Goal: Task Accomplishment & Management: Use online tool/utility

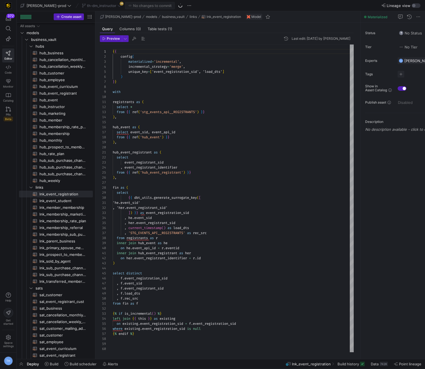
scroll to position [50, 0]
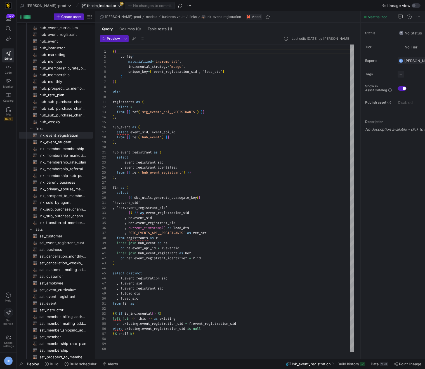
click at [100, 6] on span "th-dm_instructor" at bounding box center [101, 5] width 39 height 4
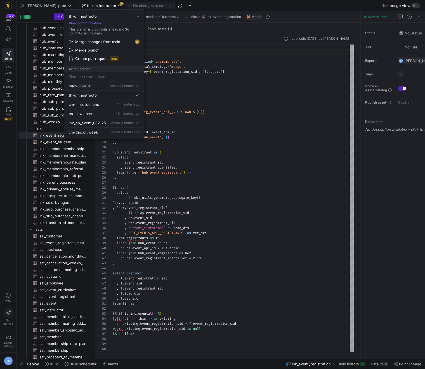
click at [115, 41] on span "Merge changes from main" at bounding box center [97, 41] width 45 height 4
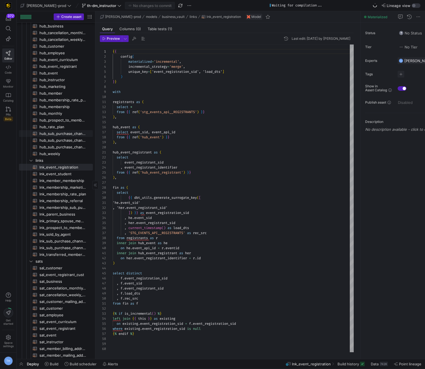
scroll to position [26, 0]
click at [62, 74] on span "hub_event​​​​​​​​​​" at bounding box center [62, 74] width 47 height 6
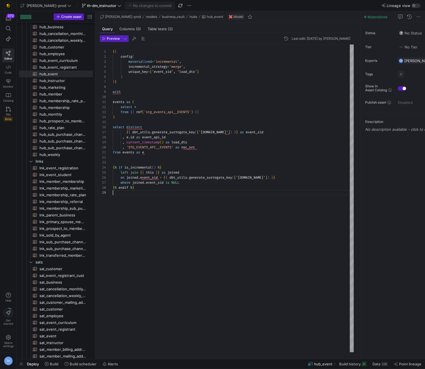
click at [186, 198] on div "{ { config ( materialized = 'incremental' , incremental_strategy = 'merge' , un…" at bounding box center [233, 198] width 241 height 308
type textarea "{{ config( materialized='incremental', incremental_strategy='merge', unique_key…"
click at [53, 8] on button "[PERSON_NAME]-prod" at bounding box center [46, 5] width 54 height 7
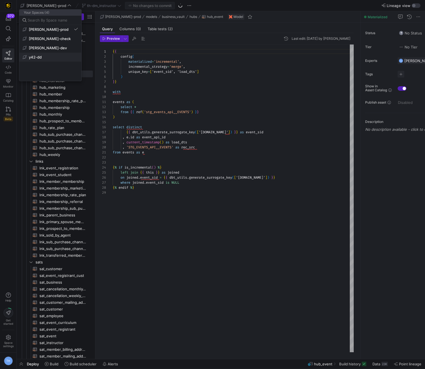
click at [58, 57] on span "y42-dd" at bounding box center [50, 57] width 55 height 4
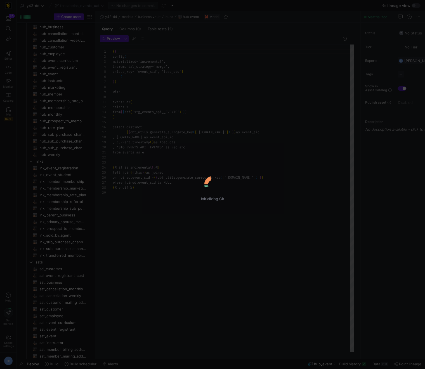
scroll to position [50, 0]
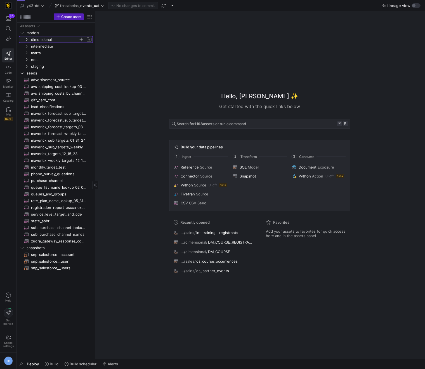
click at [52, 41] on span "dimensional" at bounding box center [55, 39] width 48 height 6
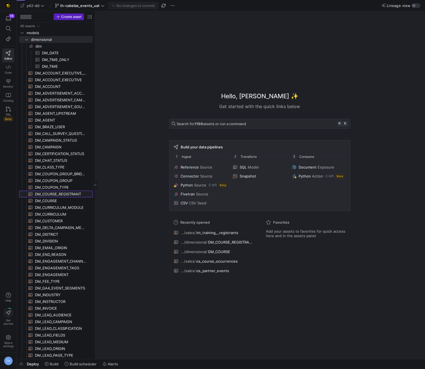
click at [62, 193] on span "DM_COURSE_REGISTRANT​​​​​​​​​​" at bounding box center [60, 194] width 51 height 6
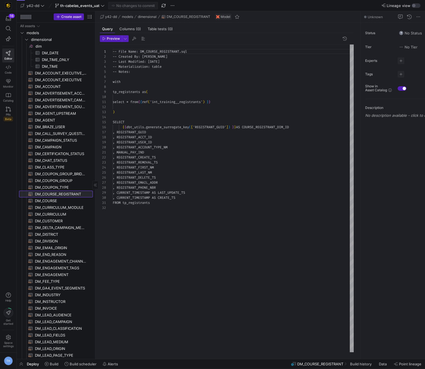
scroll to position [50, 0]
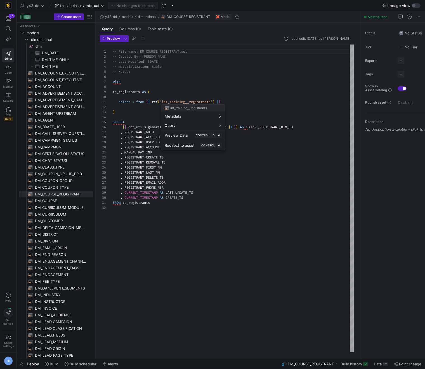
click at [208, 91] on div at bounding box center [212, 184] width 425 height 369
click at [62, 219] on span "DM_CUSTOMER​​​​​​​​​​" at bounding box center [60, 221] width 51 height 6
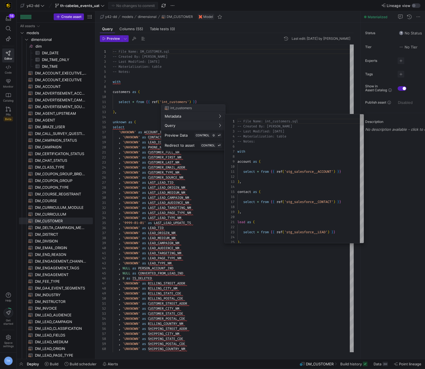
scroll to position [50, 0]
click at [66, 210] on div at bounding box center [212, 184] width 425 height 369
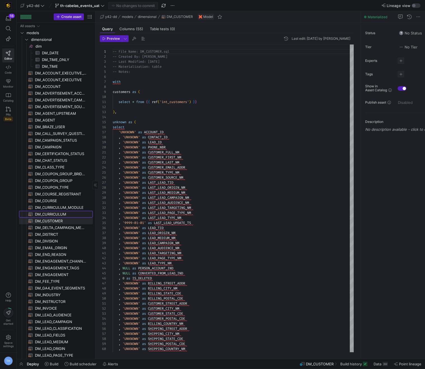
click at [65, 213] on span "DM_CURRICULUM​​​​​​​​​​" at bounding box center [60, 214] width 51 height 6
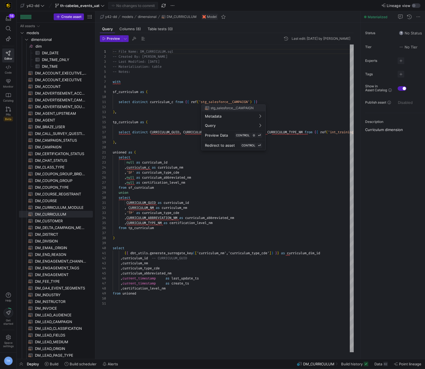
click at [254, 85] on div at bounding box center [212, 184] width 425 height 369
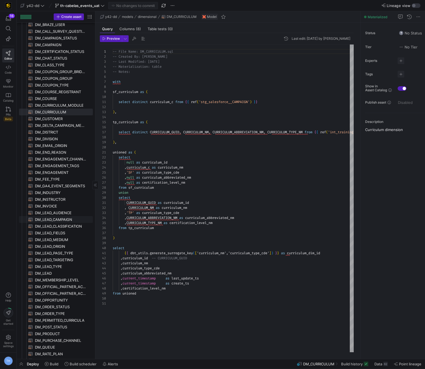
scroll to position [103, 0]
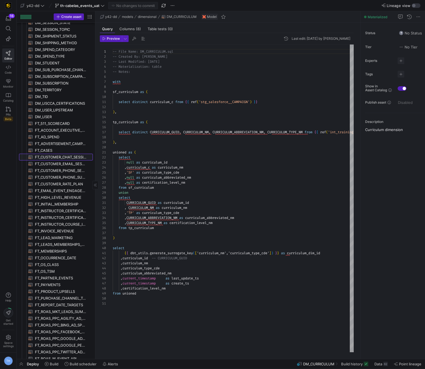
click at [59, 158] on span "FT_CUSTOMER_CHAT_SESSION​​​​​​​​​​" at bounding box center [60, 157] width 51 height 6
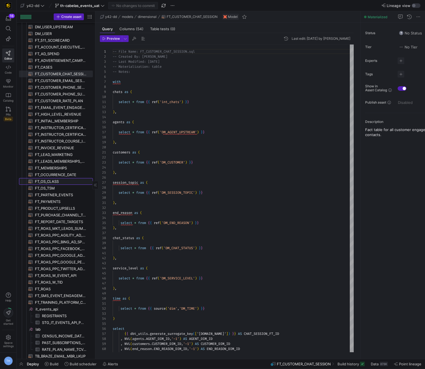
click at [65, 182] on span "FT_OS_CLASS​​​​​​​​​​" at bounding box center [60, 181] width 51 height 6
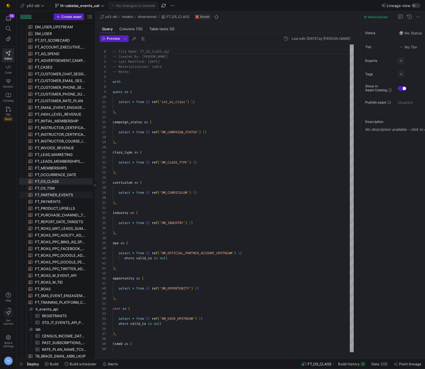
click at [64, 194] on span "FT_PARTNER_EVENTS​​​​​​​​​​" at bounding box center [60, 195] width 51 height 6
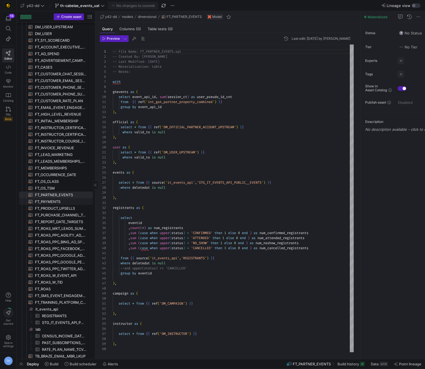
click at [65, 203] on span "FT_PAYMENTS​​​​​​​​​​" at bounding box center [60, 201] width 51 height 6
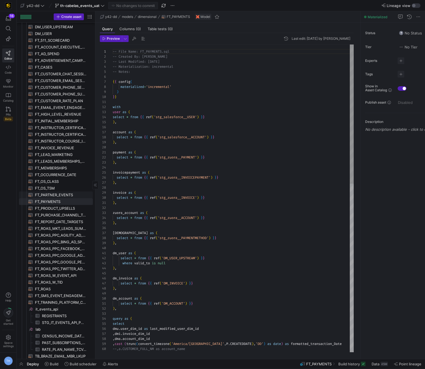
click at [67, 195] on span "FT_PARTNER_EVENTS​​​​​​​​​​" at bounding box center [60, 195] width 51 height 6
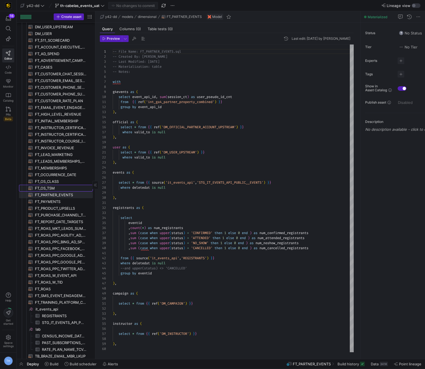
click at [67, 189] on span "FT_OS_TSM​​​​​​​​​​" at bounding box center [60, 188] width 51 height 6
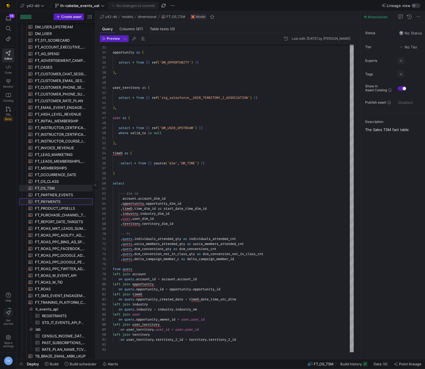
click at [64, 201] on span "FT_PAYMENTS​​​​​​​​​​" at bounding box center [60, 201] width 51 height 6
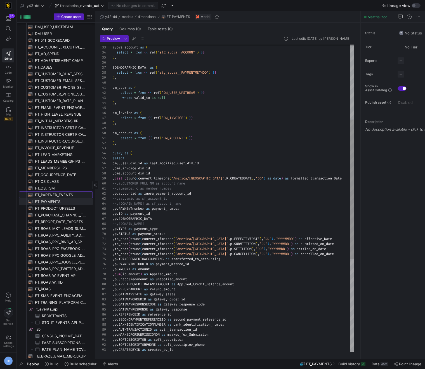
click at [66, 196] on span "FT_PARTNER_EVENTS​​​​​​​​​​" at bounding box center [60, 195] width 51 height 6
type textarea "-- File Name: FT_PARTNER_EVENTS.sql -- Created By: Bret Harvestine -- Last Modi…"
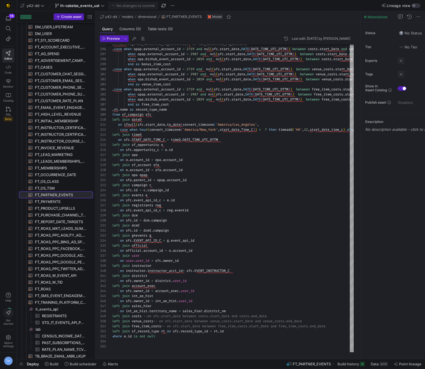
scroll to position [50, 0]
click at [83, 6] on span "th-cabelas_events_uat" at bounding box center [79, 5] width 39 height 4
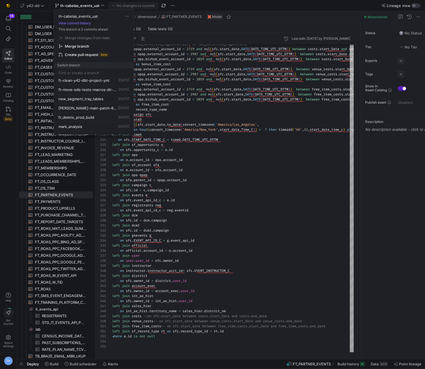
scroll to position [105, 0]
click at [39, 6] on div at bounding box center [212, 184] width 425 height 369
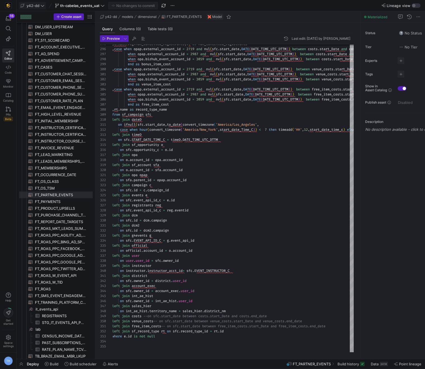
click at [41, 6] on icon at bounding box center [43, 6] width 4 height 4
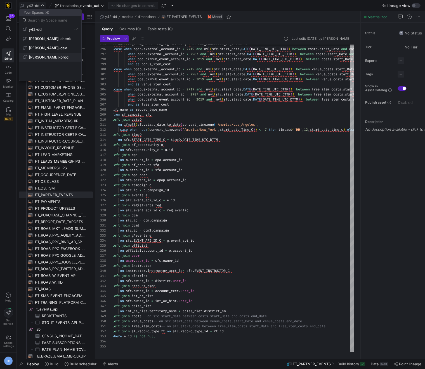
click at [57, 57] on span "[PERSON_NAME]-prod" at bounding box center [50, 57] width 55 height 4
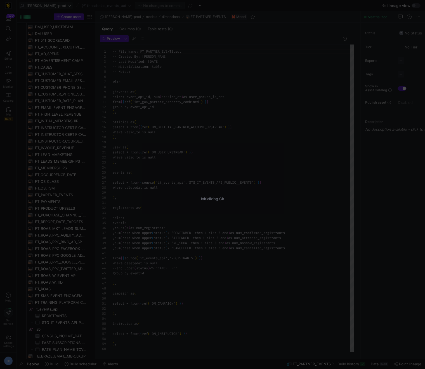
scroll to position [50, 0]
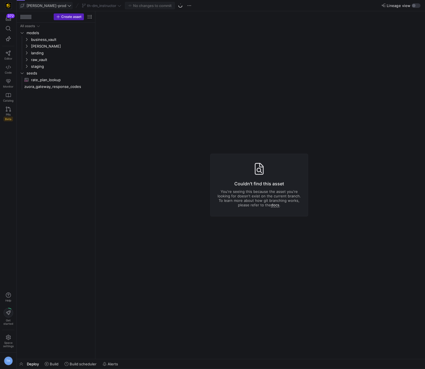
click at [44, 4] on span "[PERSON_NAME]-prod" at bounding box center [47, 5] width 40 height 4
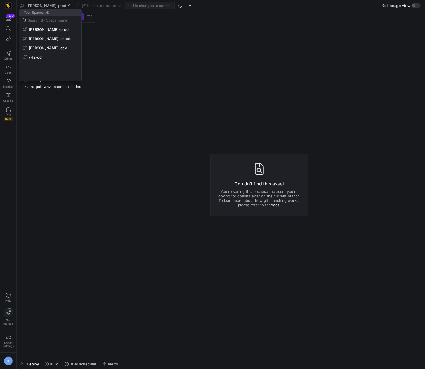
click at [117, 60] on div at bounding box center [212, 184] width 425 height 369
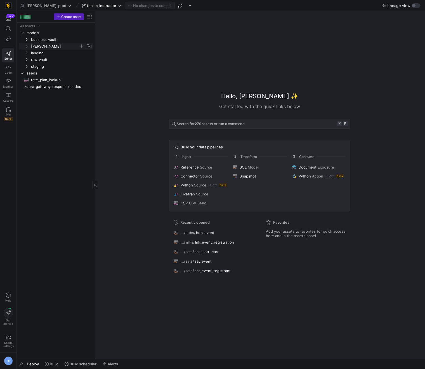
click at [51, 45] on span "[PERSON_NAME]" at bounding box center [55, 46] width 48 height 6
click at [52, 54] on span "dimensions" at bounding box center [57, 53] width 43 height 6
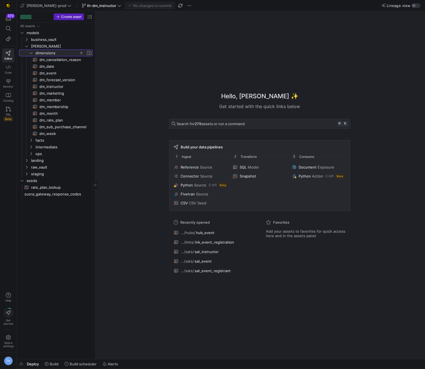
click at [52, 54] on span "dimensions" at bounding box center [57, 53] width 43 height 6
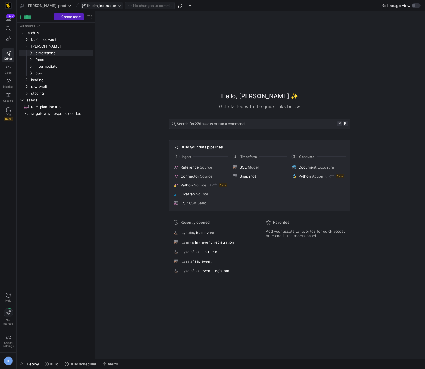
click at [98, 6] on span "th-dm_instructor" at bounding box center [101, 5] width 29 height 4
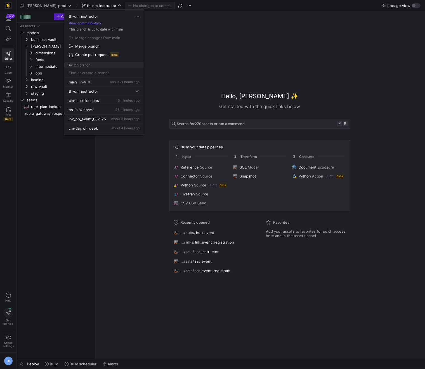
click at [97, 5] on div at bounding box center [212, 184] width 425 height 369
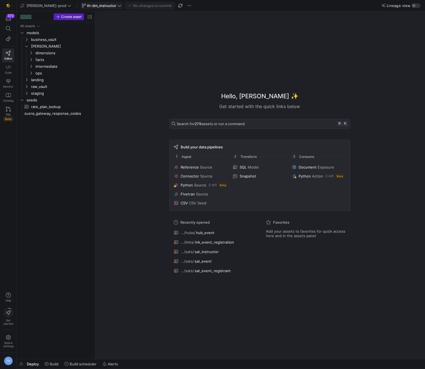
click at [97, 6] on span "th-dm_instructor" at bounding box center [101, 5] width 29 height 4
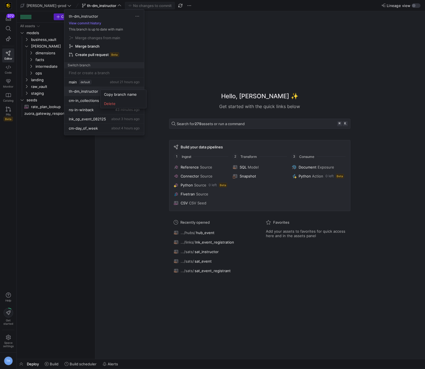
click at [175, 82] on div at bounding box center [212, 184] width 425 height 369
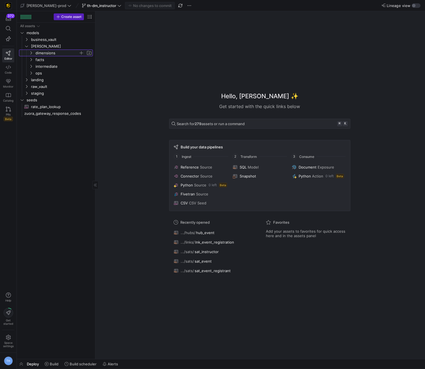
click at [60, 51] on span "dimensions" at bounding box center [57, 53] width 43 height 6
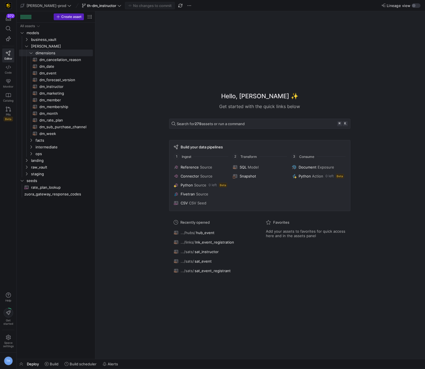
click at [121, 67] on div "Hello, Tommy ✨ Get started with the quick links below Search for 279 assets or …" at bounding box center [260, 185] width 324 height 348
click at [98, 7] on span "th-dm_instructor" at bounding box center [101, 5] width 29 height 4
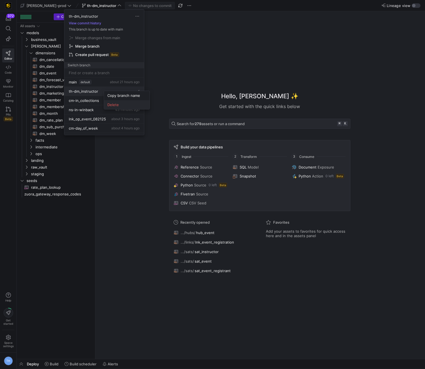
click at [116, 107] on button "Delete" at bounding box center [127, 104] width 46 height 9
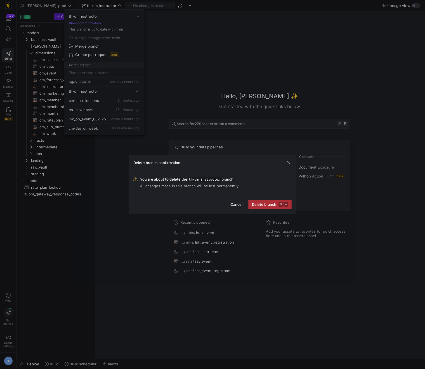
click at [260, 205] on span "Delete branch ⌘ ⏎" at bounding box center [270, 204] width 36 height 4
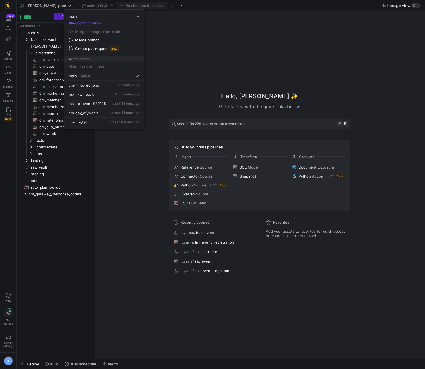
click at [198, 65] on div at bounding box center [212, 184] width 425 height 369
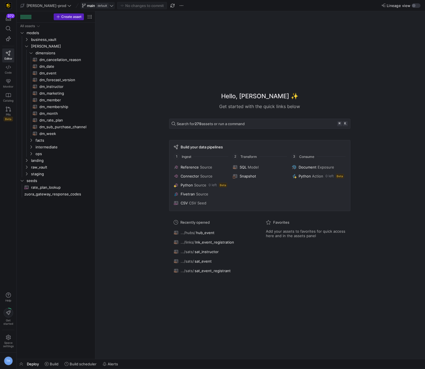
click at [96, 4] on span "default" at bounding box center [102, 5] width 12 height 4
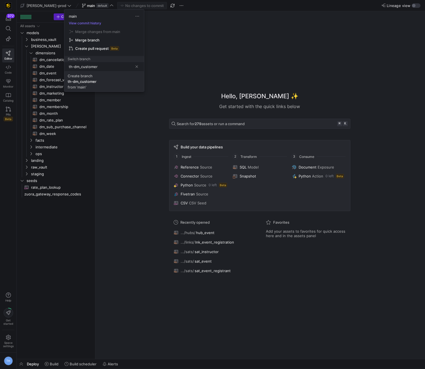
type input "th-dm_customer"
click at [98, 86] on span "Create branch th-dm_customer from 'main'" at bounding box center [104, 82] width 73 height 16
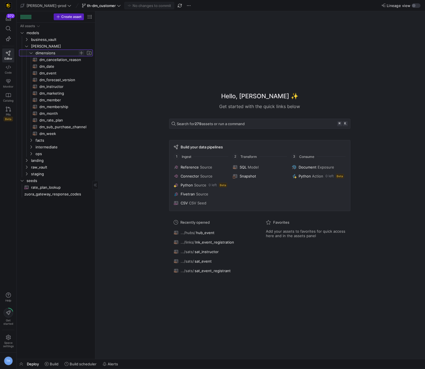
click at [80, 52] on span "Press SPACE to select this row." at bounding box center [82, 53] width 6 height 6
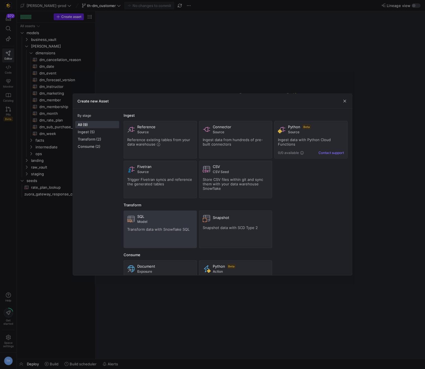
click at [145, 216] on div "SQL" at bounding box center [165, 216] width 56 height 4
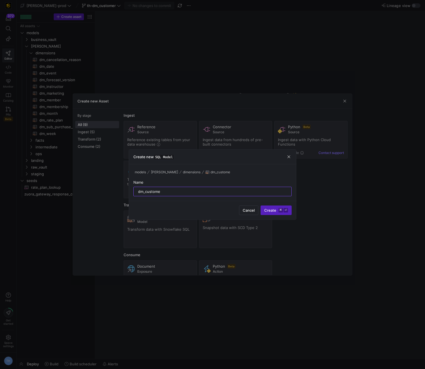
type input "dm_customer"
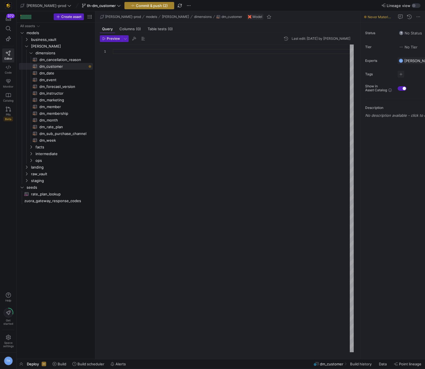
click at [147, 4] on span "Commit & push (2)" at bounding box center [152, 5] width 32 height 4
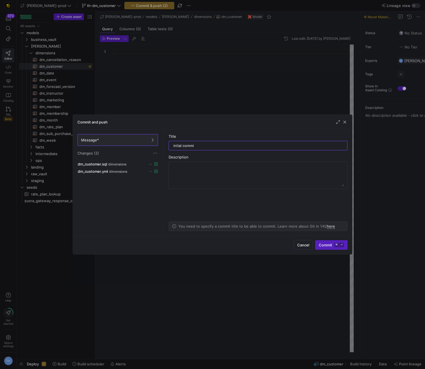
type input "intial commit"
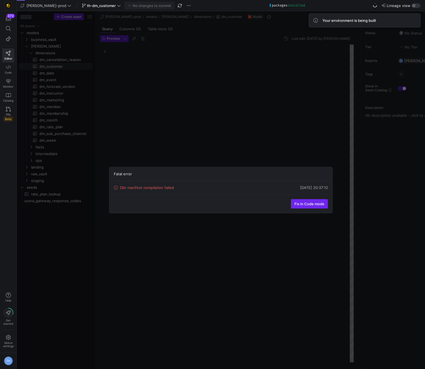
click at [309, 202] on span "Fix in Code mode" at bounding box center [310, 204] width 30 height 4
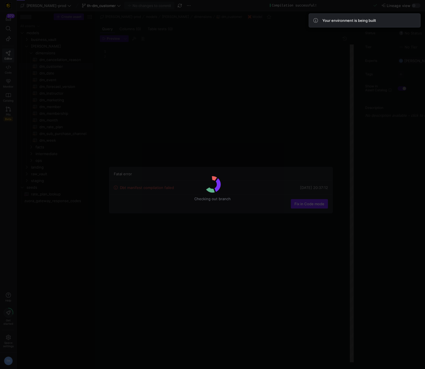
scroll to position [5, 0]
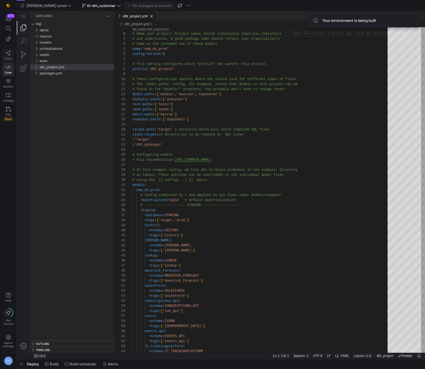
click at [8, 54] on icon at bounding box center [8, 53] width 5 height 5
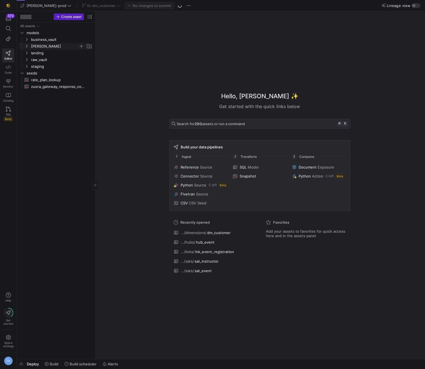
click at [52, 45] on span "[PERSON_NAME]" at bounding box center [55, 46] width 48 height 6
click at [56, 53] on span "dimensions" at bounding box center [57, 53] width 43 height 6
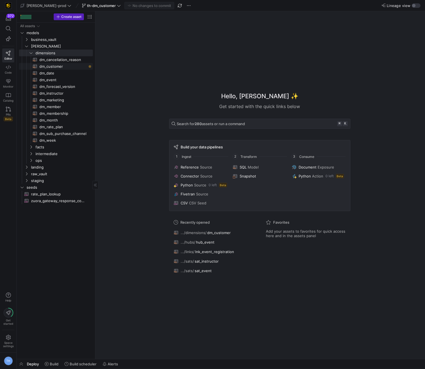
click at [63, 67] on span "dm_customer​​​​​​​​​​" at bounding box center [62, 66] width 47 height 6
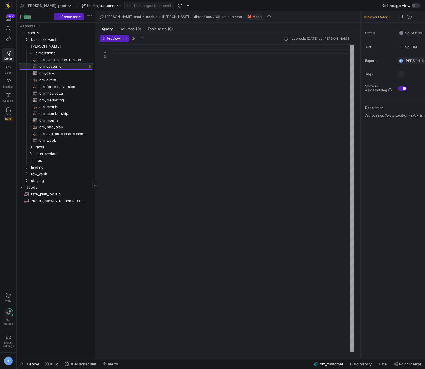
scroll to position [5, 0]
click at [136, 67] on div at bounding box center [233, 198] width 241 height 308
click at [133, 58] on div at bounding box center [233, 198] width 241 height 308
click at [128, 53] on div at bounding box center [233, 198] width 241 height 308
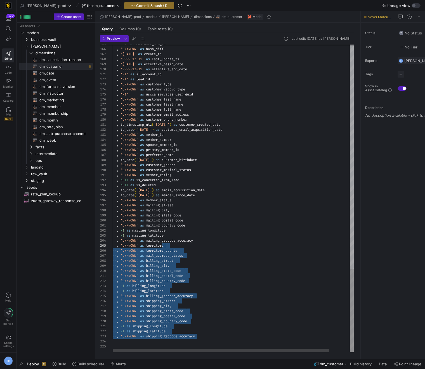
scroll to position [30, 0]
type textarea "{{ config( materialized = 'table' , post_hook = "alter table {{ this }} add pri…"
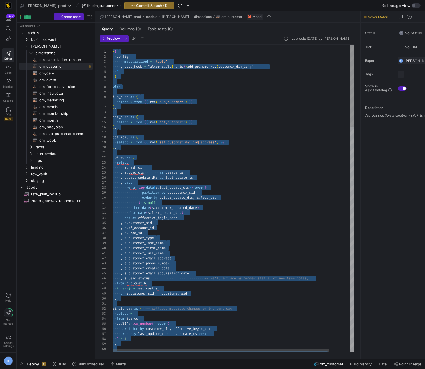
scroll to position [0, 0]
drag, startPoint x: 209, startPoint y: 336, endPoint x: 128, endPoint y: -34, distance: 378.3
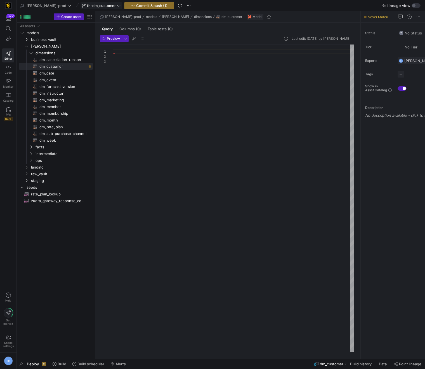
click at [89, 6] on span "th-dm_customer" at bounding box center [101, 5] width 29 height 4
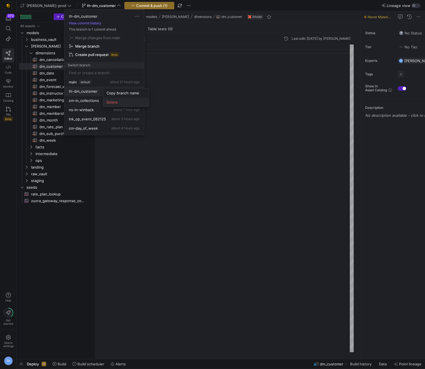
click at [113, 102] on span "Delete" at bounding box center [126, 102] width 39 height 4
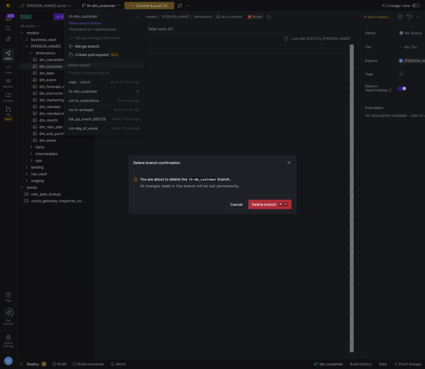
click at [262, 201] on span "submit" at bounding box center [270, 204] width 43 height 9
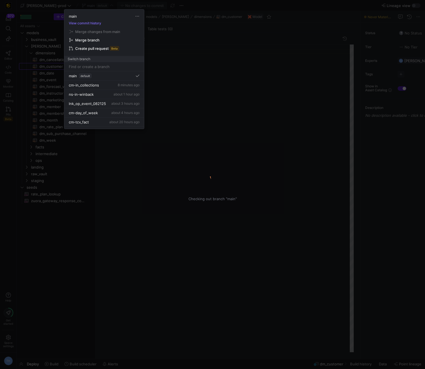
scroll to position [10, 0]
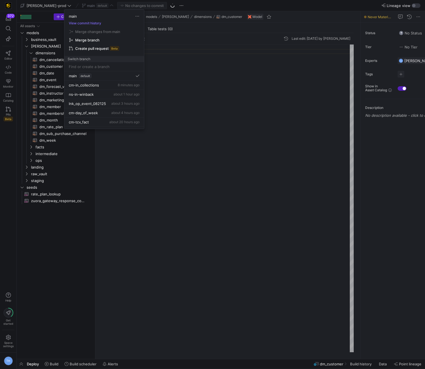
click at [197, 83] on div at bounding box center [212, 184] width 425 height 369
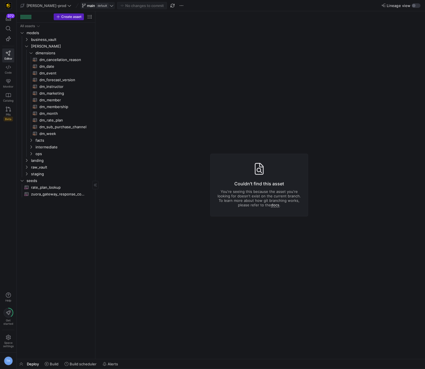
click at [92, 6] on span "main default" at bounding box center [98, 5] width 32 height 4
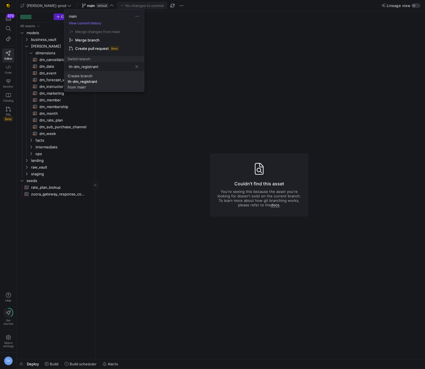
type input "th-dm_registrant"
click at [97, 86] on span "Create branch th-dm_registrant from 'main'" at bounding box center [104, 82] width 73 height 16
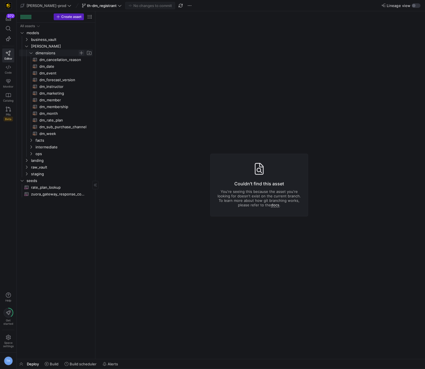
click at [83, 52] on span "Press SPACE to select this row." at bounding box center [82, 53] width 6 height 6
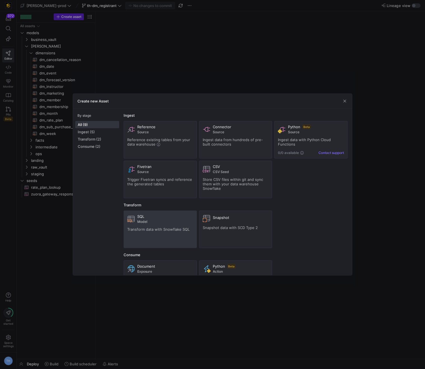
click at [170, 220] on span "Model" at bounding box center [165, 222] width 56 height 4
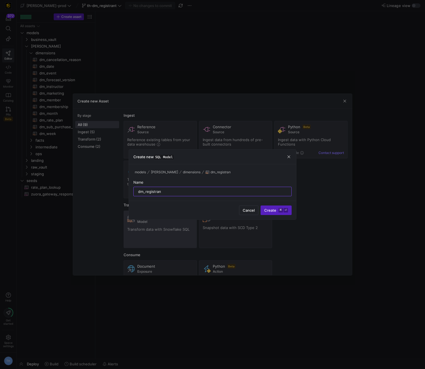
type input "dm_registrant"
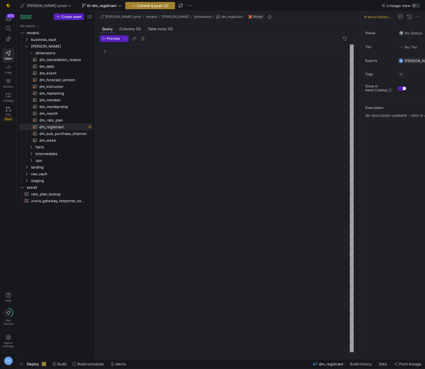
click at [140, 9] on span "button" at bounding box center [150, 5] width 49 height 7
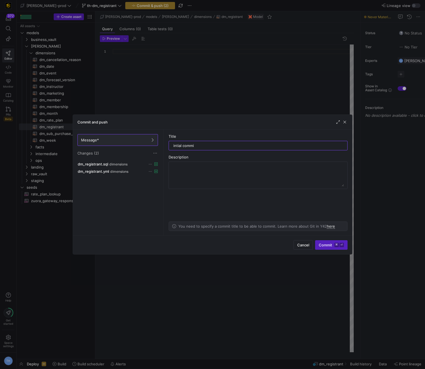
type input "intial commit"
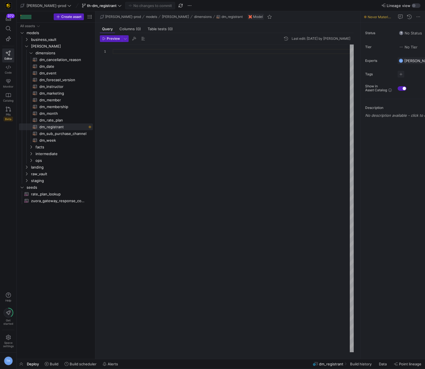
click at [159, 62] on div at bounding box center [233, 198] width 241 height 308
click at [39, 38] on span "business_vault" at bounding box center [55, 39] width 48 height 6
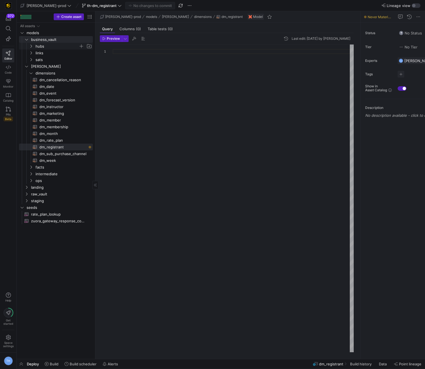
click at [57, 47] on span "hubs" at bounding box center [57, 46] width 43 height 6
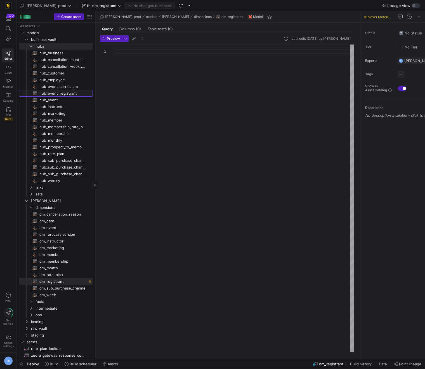
click at [70, 93] on span "hub_event_registrant​​​​​​​​​​" at bounding box center [62, 93] width 47 height 6
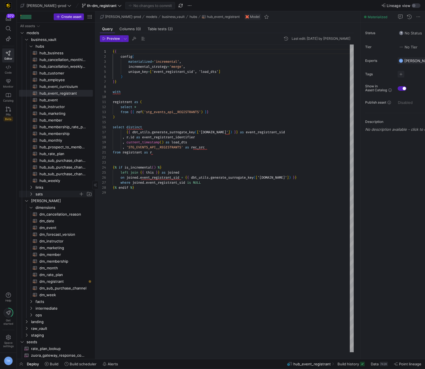
click at [53, 191] on span "sats" at bounding box center [57, 194] width 43 height 6
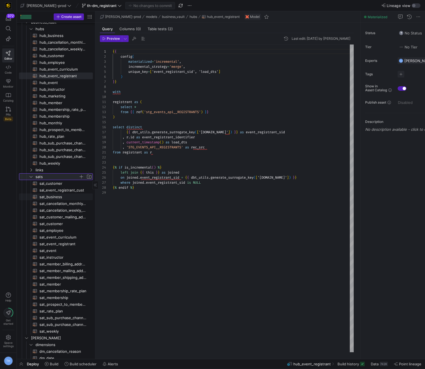
scroll to position [22, 0]
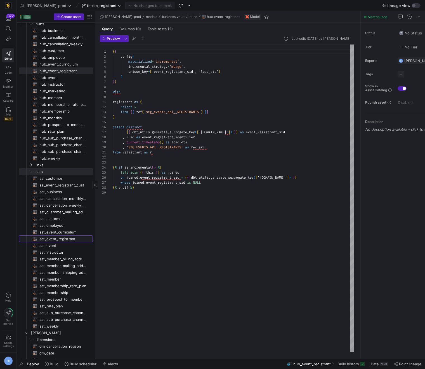
click at [62, 240] on span "sat_event_registrant​​​​​​​​​​" at bounding box center [62, 239] width 47 height 6
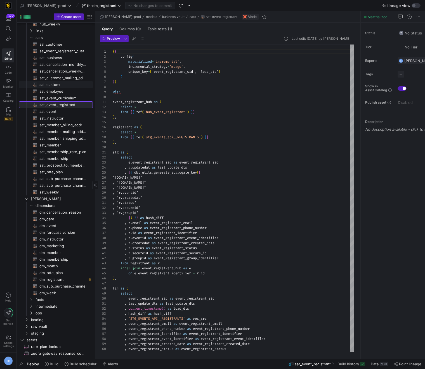
scroll to position [156, 0]
click at [62, 221] on span "dm_date​​​​​​​​​​" at bounding box center [62, 219] width 47 height 6
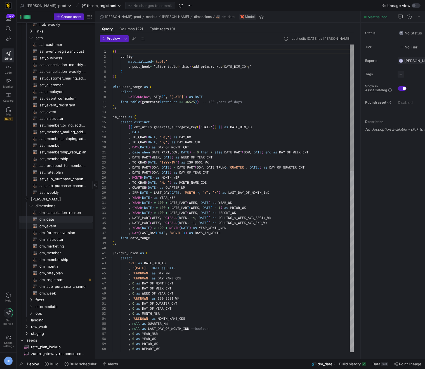
click at [62, 226] on span "dm_event​​​​​​​​​​" at bounding box center [62, 226] width 47 height 6
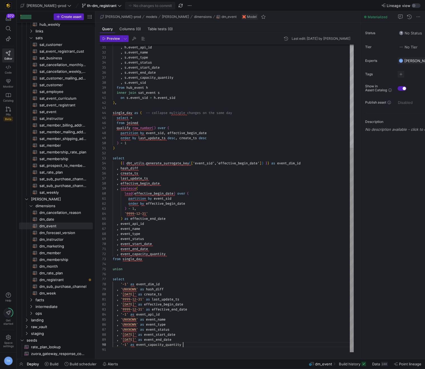
type textarea "{{ config( materialized = 'table' , post_hook = "alter table {{ this }} add pri…"
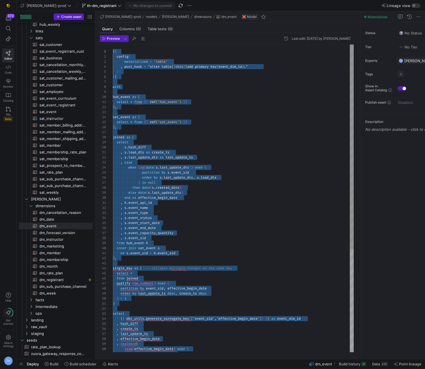
drag, startPoint x: 190, startPoint y: 346, endPoint x: 108, endPoint y: -33, distance: 387.9
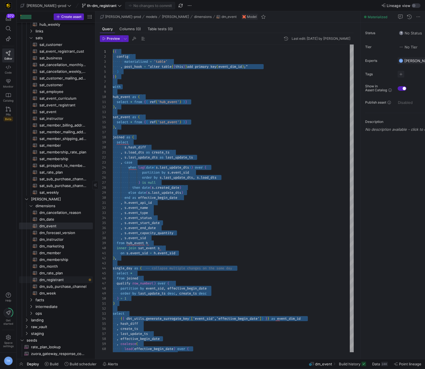
click at [73, 279] on span "dm_registrant​​​​​​​​​​" at bounding box center [62, 280] width 47 height 6
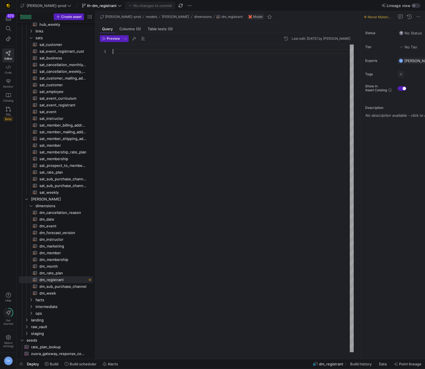
click at [146, 112] on div at bounding box center [233, 198] width 241 height 308
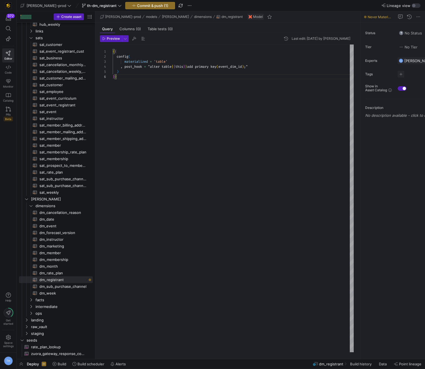
click at [242, 65] on div "{ { config ( materialized = 'table' , post_hook = "alter table { { this } } add…" at bounding box center [233, 198] width 241 height 308
click at [164, 81] on div "{ { config ( materialized = 'table' , post_hook = "alter table { { this } } add…" at bounding box center [233, 198] width 241 height 308
click at [154, 99] on div "{ { config ( materialized = 'table' , post_hook = "alter table { { this } } add…" at bounding box center [233, 198] width 241 height 308
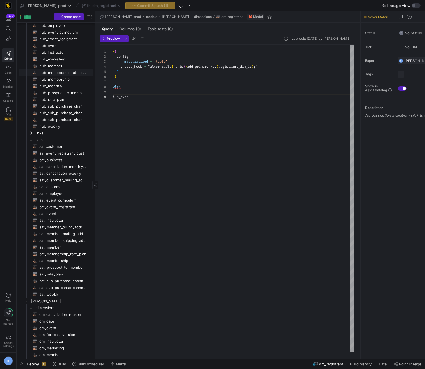
scroll to position [45, 18]
click at [147, 107] on div "{ { config ( materialized = 'table' , post_hook = "alter table { { this } } add…" at bounding box center [233, 198] width 241 height 308
click at [161, 110] on div "{ { config ( materialized = 'table' , post_hook = "alter table { { this } } add…" at bounding box center [233, 198] width 241 height 308
click at [153, 96] on div "{ { config ( materialized = 'table' , post_hook = "alter table { { this } } add…" at bounding box center [233, 198] width 241 height 308
click at [130, 123] on div "{ { config ( materialized = 'table' , post_hook = "alter table { { this } } add…" at bounding box center [233, 198] width 241 height 308
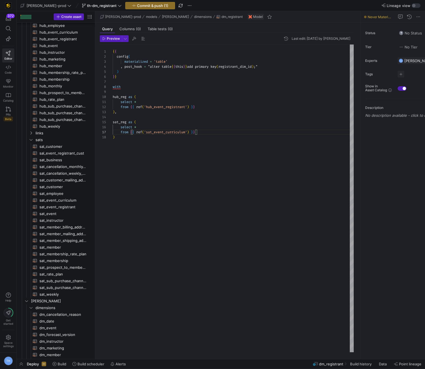
click at [202, 139] on div "{ { config ( materialized = 'table' , post_hook = "alter table { { this } } add…" at bounding box center [233, 198] width 241 height 308
click at [124, 146] on div "{ { config ( materialized = 'table' , post_hook = "alter table { { this } } add…" at bounding box center [233, 198] width 241 height 308
click at [137, 147] on div "{ { config ( materialized = 'table' , post_hook = "alter table { { this } } add…" at bounding box center [233, 198] width 241 height 308
click at [124, 158] on div "{ { config ( materialized = 'table' , post_hook = "alter table { { this } } add…" at bounding box center [233, 198] width 241 height 308
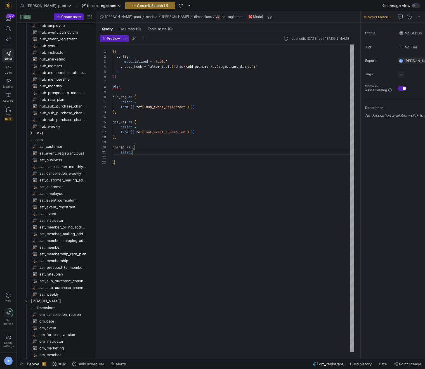
click at [137, 151] on div "{ { config ( materialized = 'table' , post_hook = "alter table { { this } } add…" at bounding box center [233, 198] width 241 height 308
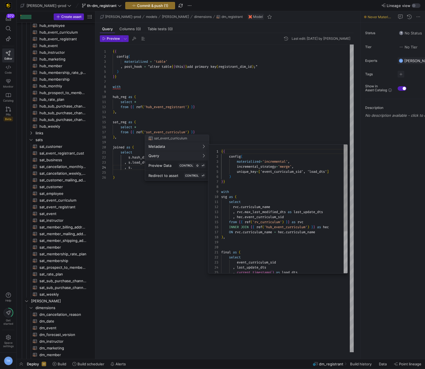
scroll to position [50, 0]
click at [240, 83] on div at bounding box center [212, 184] width 425 height 369
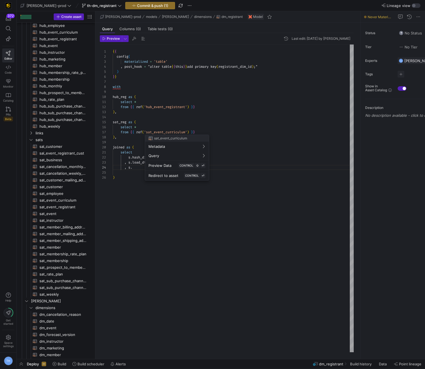
click at [188, 132] on div at bounding box center [212, 184] width 425 height 369
click at [188, 132] on div "{ { config ( materialized = 'table' , post_hook = "alter table { { this } } add…" at bounding box center [233, 198] width 241 height 308
click at [188, 140] on div "{ { config ( materialized = 'table' , post_hook = "alter table { { this } } add…" at bounding box center [233, 198] width 241 height 308
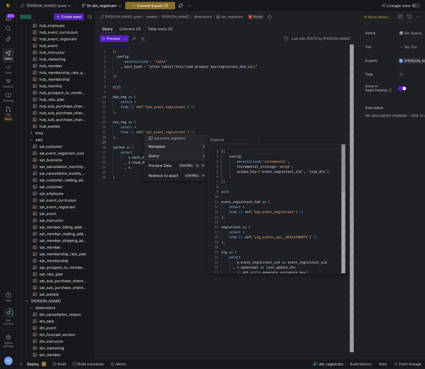
scroll to position [50, 0]
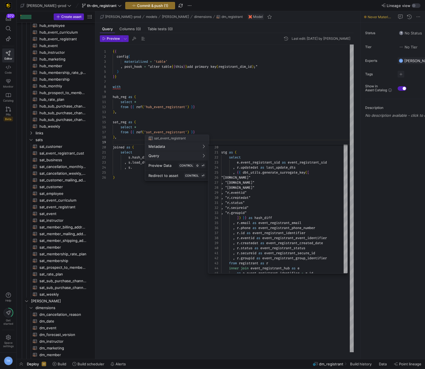
click at [264, 126] on div at bounding box center [212, 184] width 425 height 369
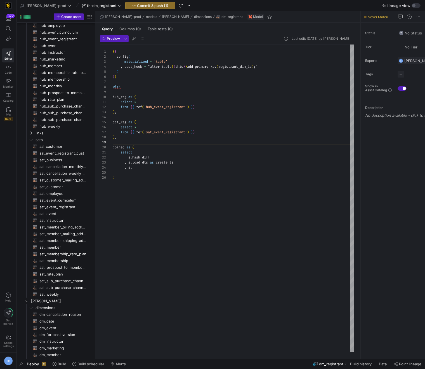
click at [152, 167] on div "{ { config ( materialized = 'table' , post_hook = "alter table { { this } } add…" at bounding box center [233, 198] width 241 height 308
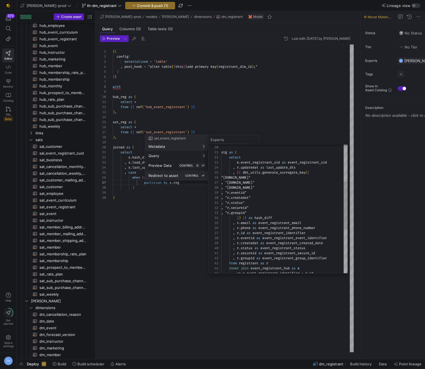
click at [182, 180] on button "Redirect to asset CONTROL ⏎" at bounding box center [177, 176] width 64 height 10
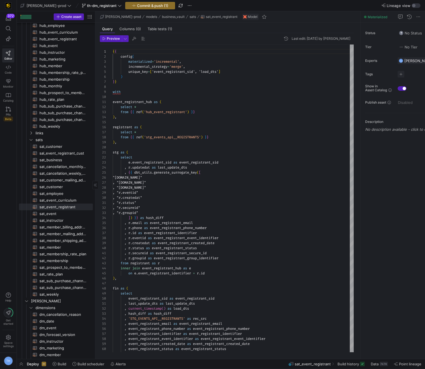
scroll to position [154, 0]
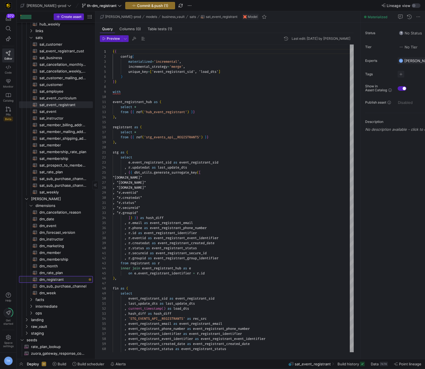
click at [64, 278] on span "dm_registrant​​​​​​​​​​" at bounding box center [62, 279] width 47 height 6
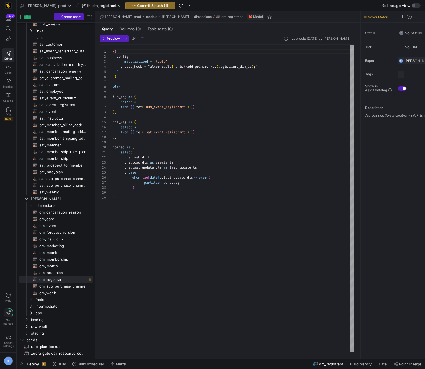
click at [185, 183] on div "{ { config ( materialized = 'table' , post_hook = "alter table { { this } } add…" at bounding box center [233, 198] width 241 height 308
click at [133, 192] on div "{ { config ( materialized = 'table' , post_hook = "alter table { { this } } add…" at bounding box center [233, 198] width 241 height 308
click at [155, 195] on div "{ { config ( materialized = 'table' , post_hook = "alter table { { this } } add…" at bounding box center [233, 198] width 241 height 308
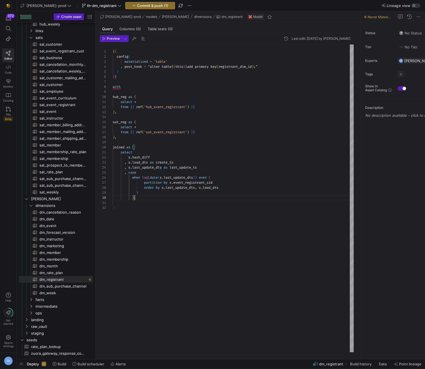
click at [155, 194] on div "{ { config ( materialized = 'table' , post_hook = "alter table { { this } } add…" at bounding box center [233, 198] width 241 height 308
type textarea "select s.hash_diff , s.load_dts as create_ts , s.last_update_dts as last_update…"
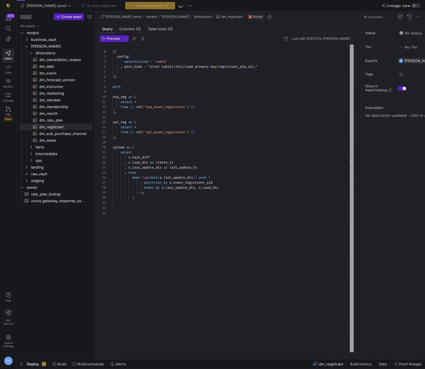
scroll to position [50, 0]
click at [186, 193] on div "{ { config ( materialized = 'table' , post_hook = "alter table { { this } } add…" at bounding box center [233, 198] width 241 height 308
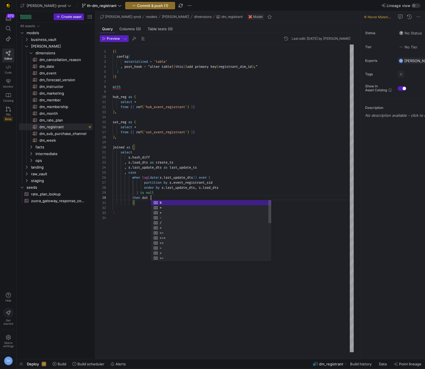
scroll to position [45, 38]
click at [140, 203] on div "{ { config ( materialized = 'table' , post_hook = "alter table { { this } } add…" at bounding box center [233, 198] width 241 height 308
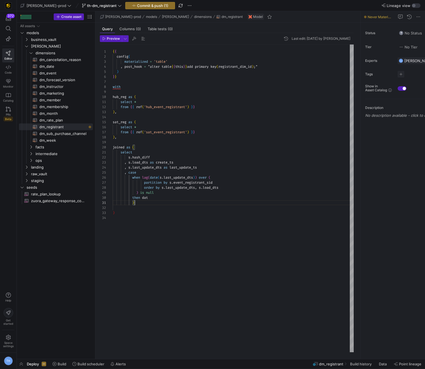
scroll to position [0, 20]
click at [157, 199] on div "{ { config ( materialized = 'table' , post_hook = "alter table { { this } } add…" at bounding box center [233, 198] width 241 height 308
type textarea "select s.hash_diff , s.load_dts as create_ts , s.last_update_dts as last_update…"
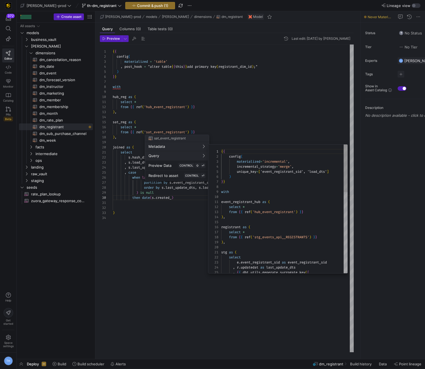
scroll to position [50, 0]
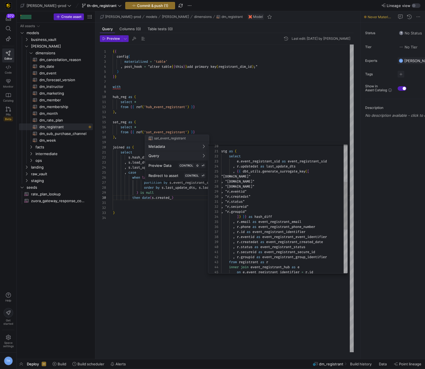
type textarea ", "r.status" , "r.secureid" , "r.groupid" ]) }} as hash_diff , r.email as event…"
drag, startPoint x: 268, startPoint y: 243, endPoint x: 333, endPoint y: 242, distance: 64.9
click at [333, 242] on div "stg as ( select e . event_registrant_sid as event_registrant_sid , r . updateda…" at bounding box center [284, 216] width 126 height 347
click at [264, 139] on div at bounding box center [212, 184] width 425 height 369
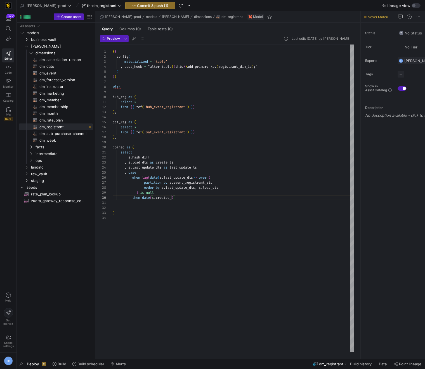
click at [172, 199] on div "{ { config ( materialized = 'table' , post_hook = "alter table { { this } } add…" at bounding box center [233, 198] width 241 height 308
click at [130, 203] on div "{ { config ( materialized = 'table' , post_hook = "alter table { { this } } add…" at bounding box center [233, 198] width 241 height 308
click at [133, 196] on div "{ { config ( materialized = 'table' , post_hook = "alter table { { this } } add…" at bounding box center [233, 198] width 241 height 308
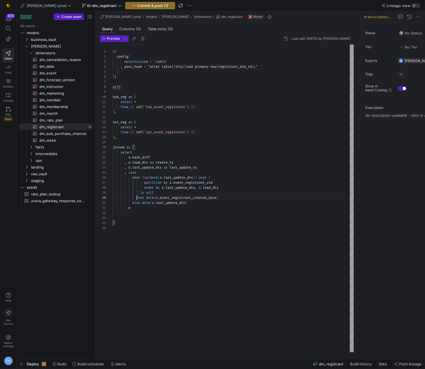
scroll to position [25, 20]
click at [133, 179] on div "{ { config ( materialized = 'table' , post_hook = "alter table { { this } } add…" at bounding box center [233, 198] width 241 height 308
click at [195, 203] on div "{ { config ( materialized = 'table' , post_hook = "alter table { { this } } add…" at bounding box center [233, 198] width 241 height 308
click at [186, 208] on div "{ { config ( materialized = 'table' , post_hook = "alter table { { this } } add…" at bounding box center [233, 198] width 241 height 308
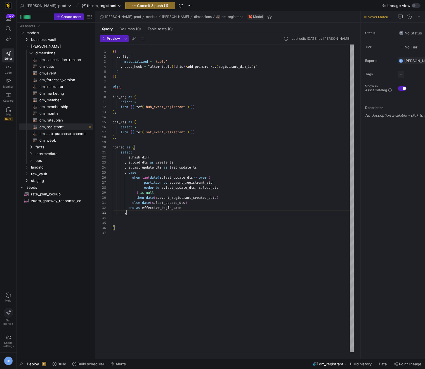
scroll to position [10, 16]
click at [256, 105] on div at bounding box center [212, 184] width 425 height 369
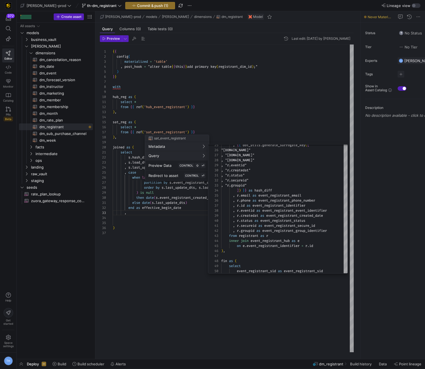
click at [293, 121] on div at bounding box center [212, 184] width 425 height 369
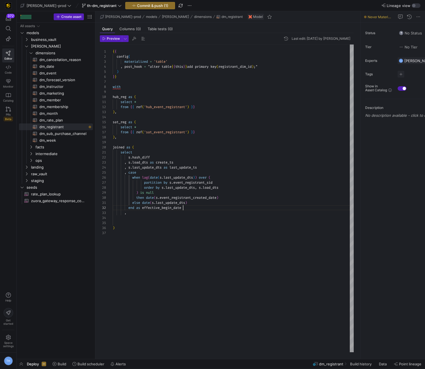
scroll to position [5, 71]
click at [200, 208] on div "{ { config ( materialized = 'table' , post_hook = "alter table { { this } } add…" at bounding box center [233, 198] width 241 height 308
click at [185, 207] on div "{ { config ( materialized = 'table' , post_hook = "alter table { { this } } add…" at bounding box center [233, 198] width 241 height 308
click at [183, 212] on div "{ { config ( materialized = 'table' , post_hook = "alter table { { this } } add…" at bounding box center [233, 198] width 241 height 308
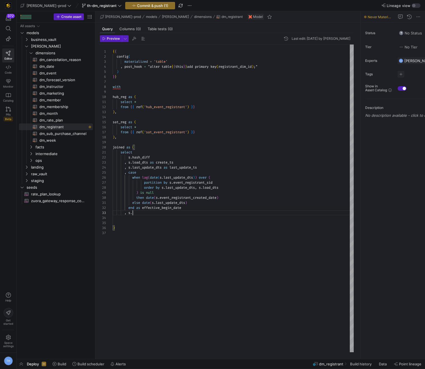
click at [140, 217] on div "{ { config ( materialized = 'table' , post_hook = "alter table { { this } } add…" at bounding box center [233, 198] width 241 height 308
click at [181, 210] on div "{ { config ( materialized = 'table' , post_hook = "alter table { { this } } add…" at bounding box center [233, 198] width 241 height 308
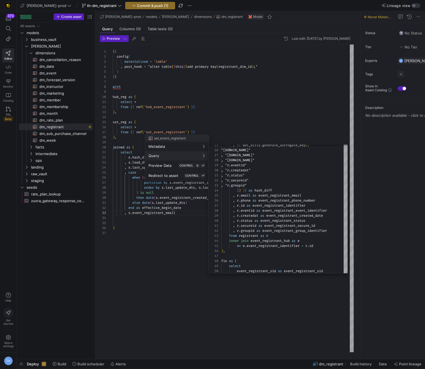
click at [258, 121] on div at bounding box center [212, 184] width 425 height 369
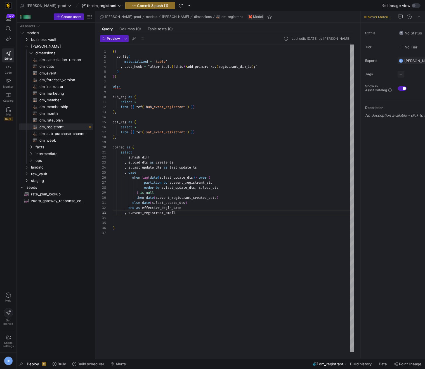
click at [188, 210] on div "{ { config ( materialized = 'table' , post_hook = "alter table { { this } } add…" at bounding box center [233, 198] width 241 height 308
drag, startPoint x: 165, startPoint y: 214, endPoint x: 133, endPoint y: 214, distance: 31.9
click at [133, 214] on div "{ { config ( materialized = 'table' , post_hook = "alter table { { this } } add…" at bounding box center [233, 198] width 241 height 308
click at [187, 213] on div "{ { config ( materialized = 'table' , post_hook = "alter table { { this } } add…" at bounding box center [233, 198] width 241 height 308
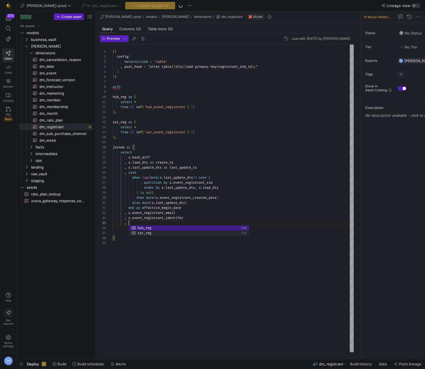
scroll to position [0, 0]
click at [154, 222] on div "{ { config ( materialized = 'table' , post_hook = "alter table { { this } } add…" at bounding box center [233, 198] width 241 height 308
click at [182, 218] on div "{ { config ( materialized = 'table' , post_hook = "alter table { { this } } add…" at bounding box center [233, 198] width 241 height 308
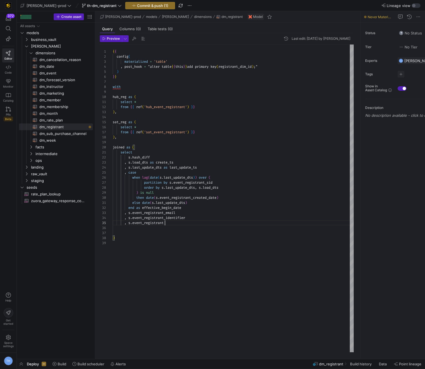
click at [188, 223] on div "{ { config ( materialized = 'table' , post_hook = "alter table { { this } } add…" at bounding box center [233, 198] width 241 height 308
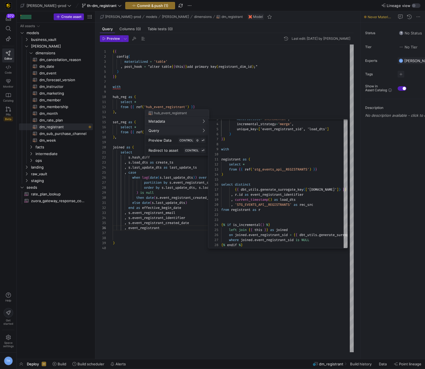
click at [261, 95] on div at bounding box center [212, 184] width 425 height 369
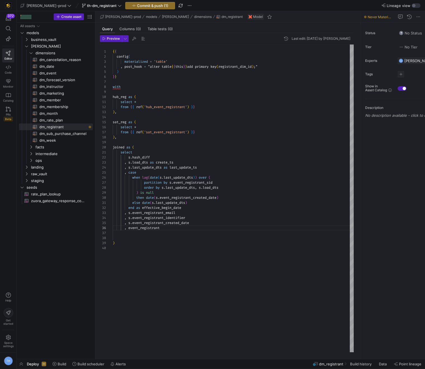
click at [130, 212] on div "{ { config ( materialized = 'table' , post_hook = "alter table { { this } } add…" at bounding box center [233, 198] width 241 height 308
click at [214, 156] on div "{ { config ( materialized = 'table' , post_hook = "alter table { { this } } add…" at bounding box center [233, 198] width 241 height 308
click at [179, 225] on div "{ { config ( materialized = 'table' , post_hook = "alter table { { this } } add…" at bounding box center [233, 198] width 241 height 308
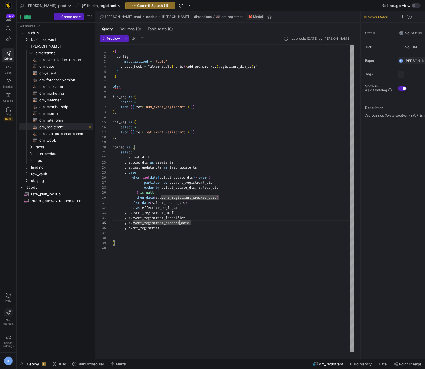
click at [167, 229] on div "{ { config ( materialized = 'table' , post_hook = "alter table { { this } } add…" at bounding box center [233, 198] width 241 height 308
drag, startPoint x: 167, startPoint y: 228, endPoint x: 131, endPoint y: 227, distance: 36.4
click at [131, 227] on div "{ { config ( materialized = 'table' , post_hook = "alter table { { this } } add…" at bounding box center [233, 198] width 241 height 308
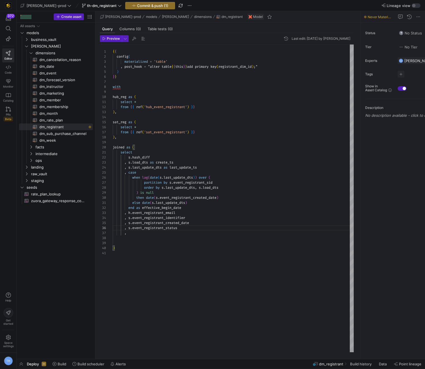
click at [129, 232] on div "{ { config ( materialized = 'table' , post_hook = "alter table { { this } } add…" at bounding box center [233, 198] width 241 height 308
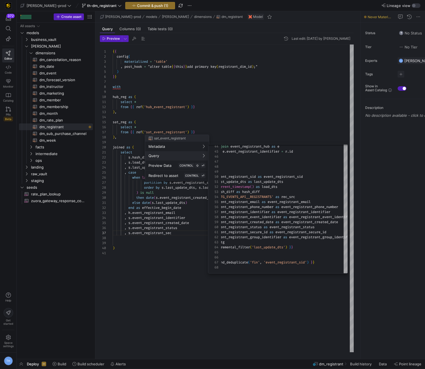
click at [305, 128] on div at bounding box center [212, 184] width 425 height 369
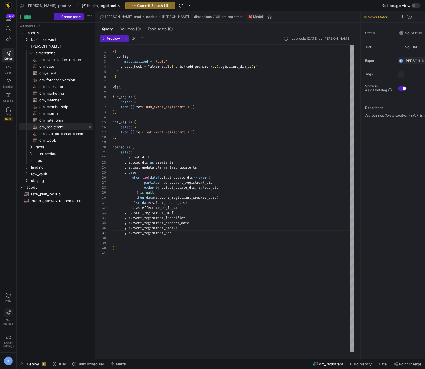
click at [195, 232] on div "{ { config ( materialized = 'table' , post_hook = "alter table { { this } } add…" at bounding box center [233, 198] width 241 height 308
drag, startPoint x: 186, startPoint y: 233, endPoint x: 134, endPoint y: 231, distance: 51.5
click at [134, 231] on div "{ { config ( materialized = 'table' , post_hook = "alter table { { this } } add…" at bounding box center [233, 198] width 241 height 308
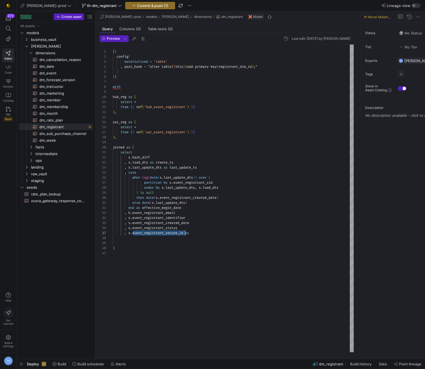
drag, startPoint x: 133, startPoint y: 233, endPoint x: 184, endPoint y: 232, distance: 50.7
click at [184, 232] on div "{ { config ( materialized = 'table' , post_hook = "alter table { { this } } add…" at bounding box center [233, 198] width 241 height 308
click at [198, 233] on div "{ { config ( materialized = 'table' , post_hook = "alter table { { this } } add…" at bounding box center [233, 198] width 241 height 308
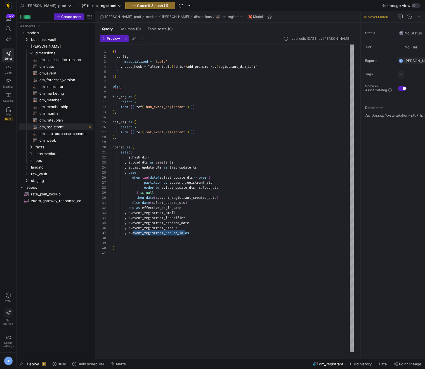
drag, startPoint x: 133, startPoint y: 235, endPoint x: 186, endPoint y: 232, distance: 53.0
click at [186, 232] on div "{ { config ( materialized = 'table' , post_hook = "alter table { { this } } add…" at bounding box center [233, 198] width 241 height 308
click at [194, 235] on div ", s . event_registrant_secure_id as" at bounding box center [233, 232] width 241 height 5
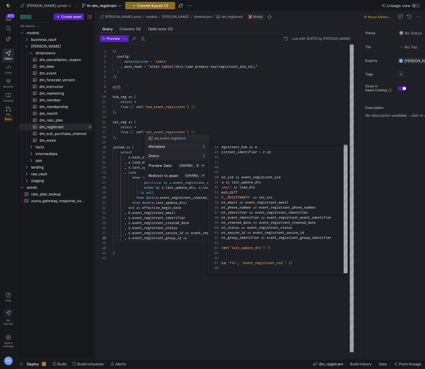
click at [285, 114] on div at bounding box center [212, 184] width 425 height 369
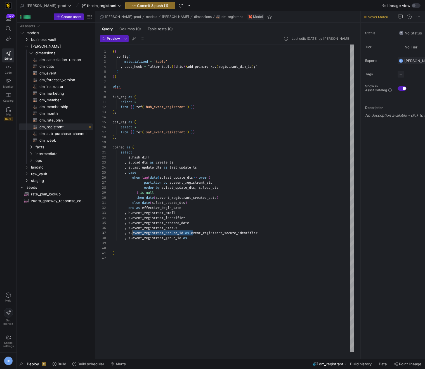
scroll to position [30, 20]
drag, startPoint x: 193, startPoint y: 233, endPoint x: 133, endPoint y: 233, distance: 60.5
click at [133, 233] on div "{ { config ( materialized = 'table' , post_hook = "alter table { { this } } add…" at bounding box center [233, 198] width 241 height 308
click at [219, 189] on div "{ { config ( materialized = 'table' , post_hook = "alter table { { this } } add…" at bounding box center [233, 198] width 241 height 308
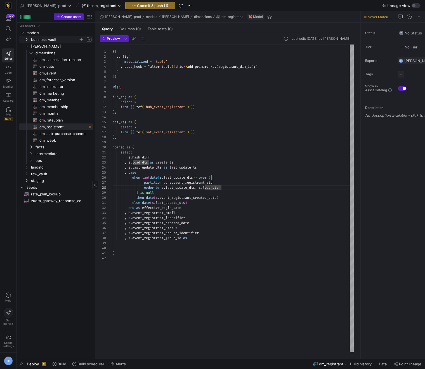
click at [54, 41] on span "business_vault" at bounding box center [55, 39] width 48 height 6
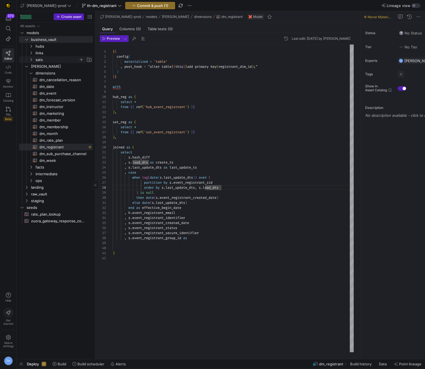
click at [55, 58] on span "sats" at bounding box center [57, 60] width 43 height 6
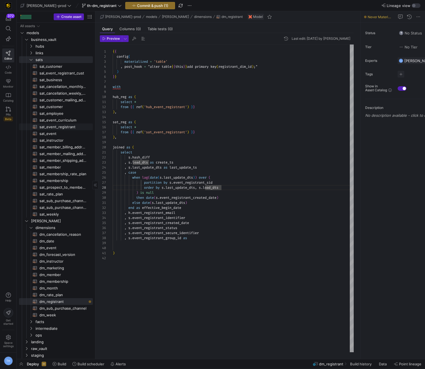
click at [66, 127] on span "sat_event_registrant​​​​​​​​​​" at bounding box center [62, 127] width 47 height 6
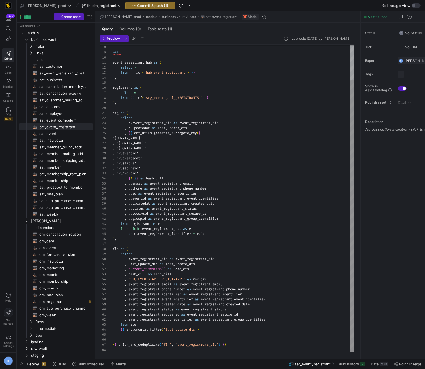
click at [248, 315] on div "} } with event_registrant_hub as ( select * from { { ref ( 'hub_event_registran…" at bounding box center [233, 178] width 241 height 347
click at [267, 313] on div "} } with event_registrant_hub as ( select * from { { ref ( 'hub_event_registran…" at bounding box center [233, 178] width 241 height 347
click at [72, 301] on span "dm_registrant​​​​​​​​​​" at bounding box center [62, 301] width 47 height 6
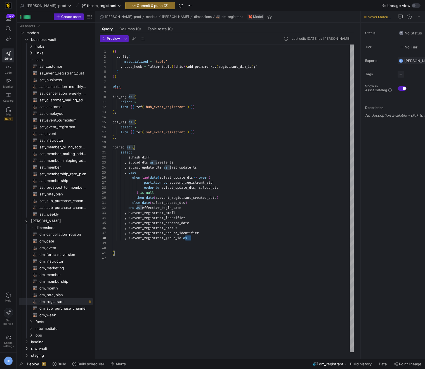
drag, startPoint x: 192, startPoint y: 238, endPoint x: 183, endPoint y: 238, distance: 8.7
click at [183, 238] on div "{ { config ( materialized = 'table' , post_hook = "alter table { { this } } add…" at bounding box center [233, 198] width 241 height 308
click at [123, 233] on div "{ { config ( materialized = 'table' , post_hook = "alter table { { this } } add…" at bounding box center [233, 198] width 241 height 308
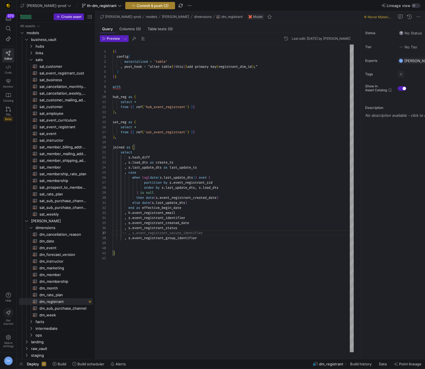
type textarea "else date(s.last_update_dts) end as effective_begin_date , h.event_registrant_e…"
click at [140, 3] on span "Commit & push (2)" at bounding box center [153, 5] width 32 height 4
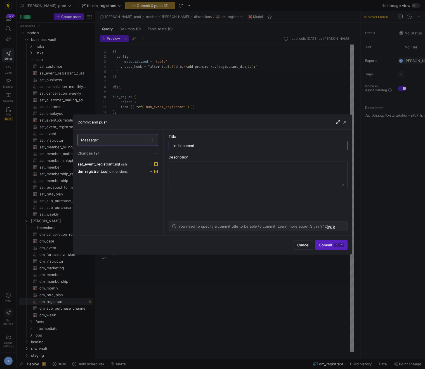
type input "intial commit"
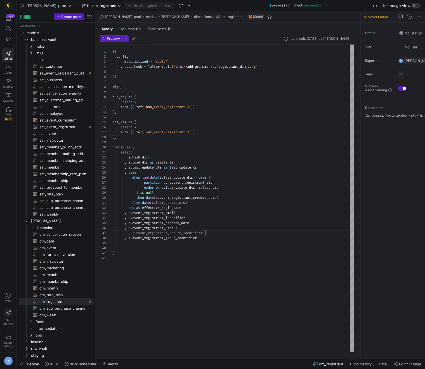
click at [220, 235] on div "{ { config ( materialized = 'table' , post_hook = "alter table { { this } } add…" at bounding box center [233, 198] width 241 height 308
click at [219, 237] on div "{ { config ( materialized = 'table' , post_hook = "alter table { { this } } add…" at bounding box center [233, 198] width 241 height 308
click at [71, 72] on span "sal_event_registrant_cust​​​​​​​​​​" at bounding box center [62, 73] width 47 height 6
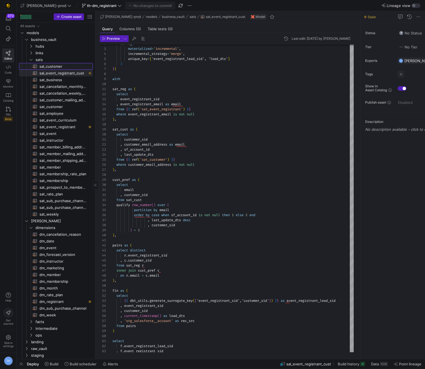
click at [58, 65] on span "sal_customer​​​​​​​​​​" at bounding box center [62, 66] width 47 height 6
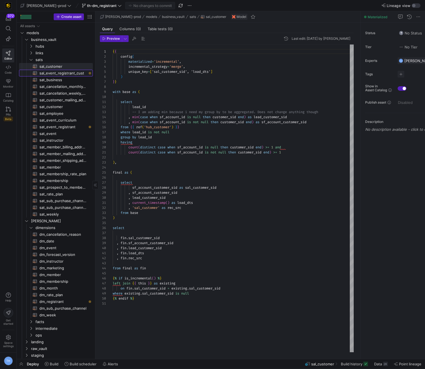
click at [69, 73] on span "sal_event_registrant_cust​​​​​​​​​​" at bounding box center [62, 73] width 47 height 6
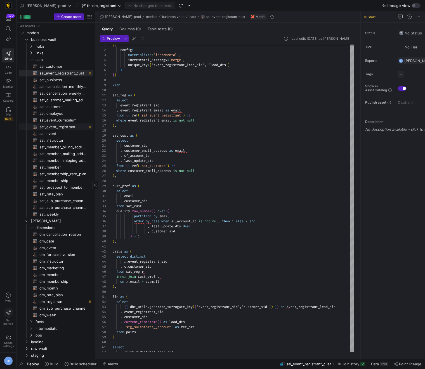
click at [78, 128] on span "sat_event_registrant​​​​​​​​​​" at bounding box center [62, 127] width 47 height 6
type textarea "{{ config( materialized='incremental', incremental_strategy='merge', unique_key…"
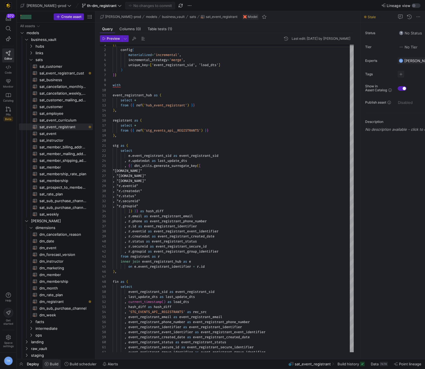
click at [51, 364] on span "Build" at bounding box center [54, 364] width 9 height 4
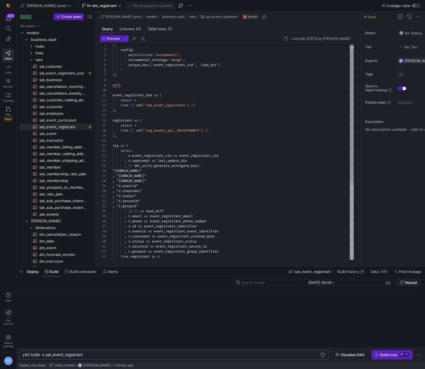
scroll to position [0, 60]
click at [99, 355] on div "y42 build -s sat_event_registrant" at bounding box center [171, 354] width 297 height 4
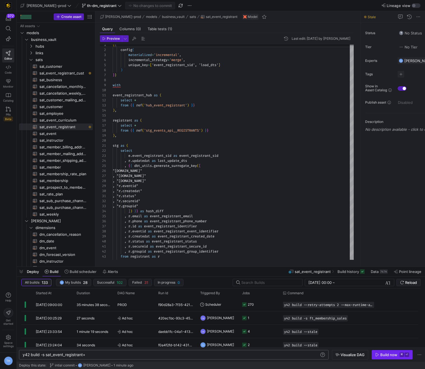
click at [384, 354] on div "Build now" at bounding box center [389, 354] width 17 height 4
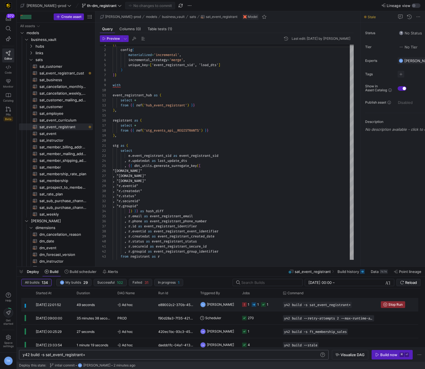
click at [238, 303] on div "TH Tommy Huelhorst" at bounding box center [218, 304] width 42 height 13
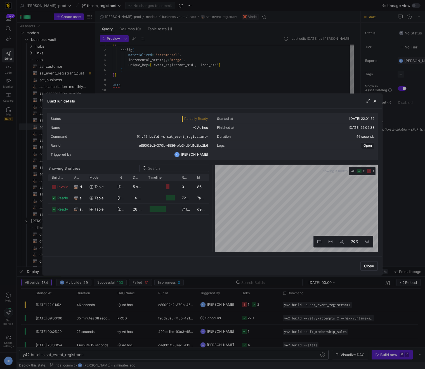
click at [267, 70] on div at bounding box center [212, 184] width 425 height 369
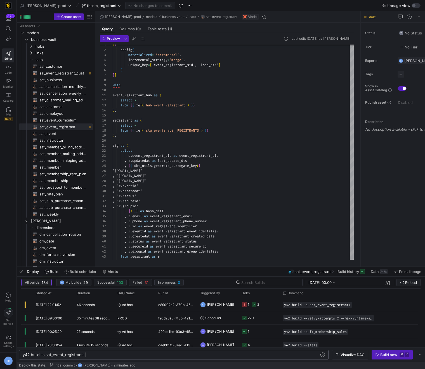
click at [96, 353] on div "y42 build -s sat_event_registrant+" at bounding box center [171, 354] width 297 height 4
type textarea "y42 build -s sat_event_registrant"
click at [152, 111] on div "{ { config ( materialized = 'incremental' , incremental_strategy = 'merge' , un…" at bounding box center [233, 211] width 241 height 347
click at [85, 71] on span "sal_event_registrant_cust​​​​​​​​​​" at bounding box center [62, 73] width 47 height 6
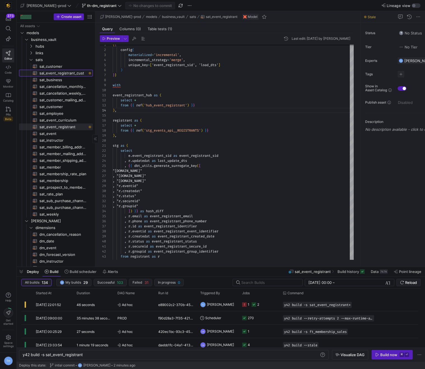
type textarea "{{ config( materialized='incremental', incremental_strategy='merge', unique_key…"
type textarea "y42 build -s sal_event_registrant_cust"
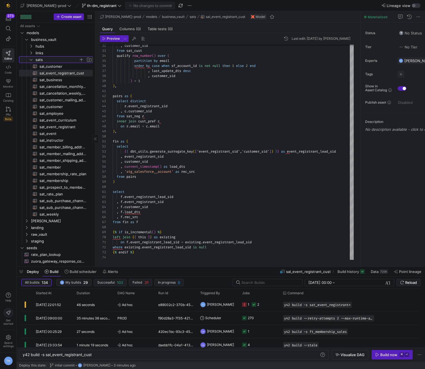
click at [50, 60] on span "sats" at bounding box center [57, 60] width 43 height 6
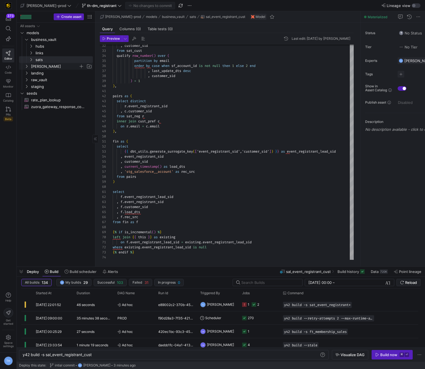
click at [49, 67] on span "[PERSON_NAME]" at bounding box center [55, 66] width 48 height 6
click at [53, 39] on span "business_vault" at bounding box center [55, 39] width 48 height 6
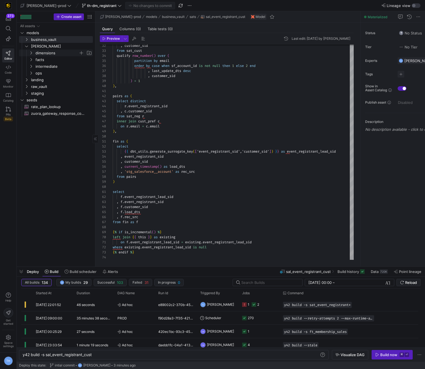
click at [56, 52] on span "dimensions" at bounding box center [57, 53] width 43 height 6
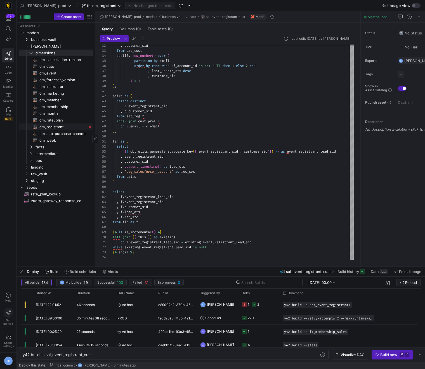
click at [75, 126] on span "dm_registrant​​​​​​​​​​" at bounding box center [62, 127] width 47 height 6
type textarea "y42 build -s dm_registrant"
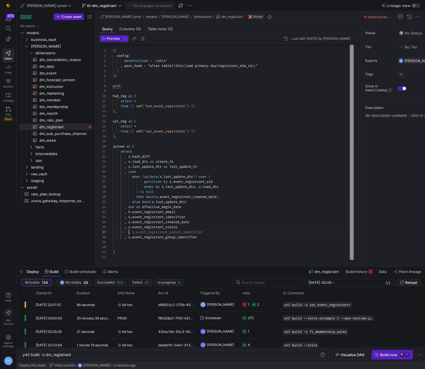
click at [128, 233] on div "{ { config ( materialized = 'table' , post_hook = "alter table { { this } } add…" at bounding box center [233, 152] width 241 height 216
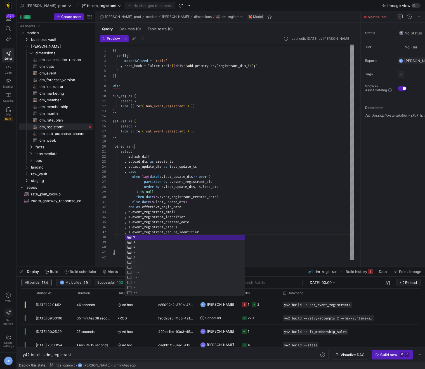
click at [230, 223] on div "{ { config ( materialized = 'table' , post_hook = "alter table { { this } } add…" at bounding box center [233, 152] width 241 height 216
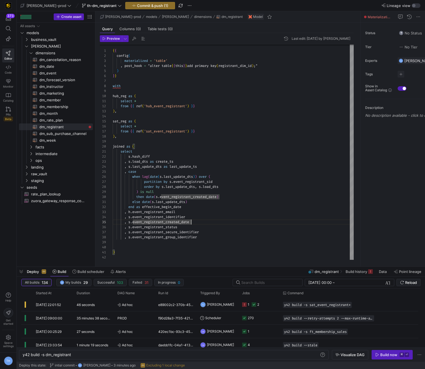
click at [210, 240] on div "{ { config ( materialized = 'table' , post_hook = "alter table { { this } } add…" at bounding box center [233, 152] width 241 height 216
click at [212, 236] on div "{ { config ( materialized = 'table' , post_hook = "alter table { { this } } add…" at bounding box center [233, 152] width 241 height 216
click at [171, 244] on div "{ { config ( materialized = 'table' , post_hook = "alter table { { this } } add…" at bounding box center [233, 152] width 241 height 216
click at [135, 244] on div "{ { config ( materialized = 'table' , post_hook = "alter table { { this } } add…" at bounding box center [233, 151] width 241 height 215
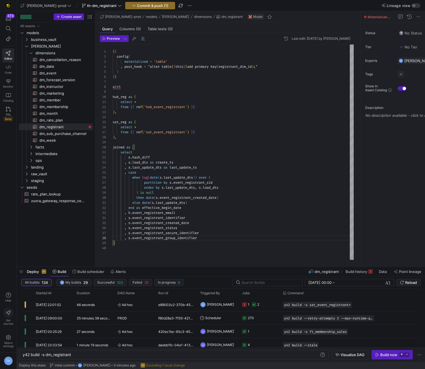
click at [177, 242] on div "{ { config ( materialized = 'table' , post_hook = "alter table { { this } } add…" at bounding box center [233, 151] width 241 height 215
type textarea "else date(s.last_update_dts) end as effective_begin_date , h.event_registrant_e…"
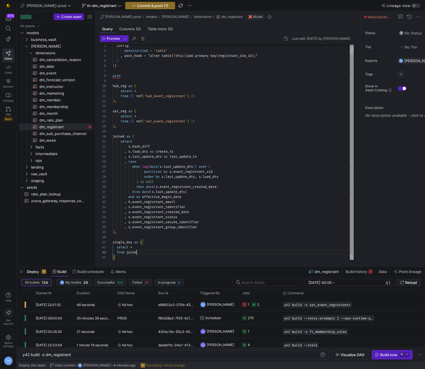
scroll to position [10, 26]
click at [213, 229] on div "config ( materialized = 'table' , post_hook = "alter table { { this } } add pri…" at bounding box center [233, 149] width 241 height 231
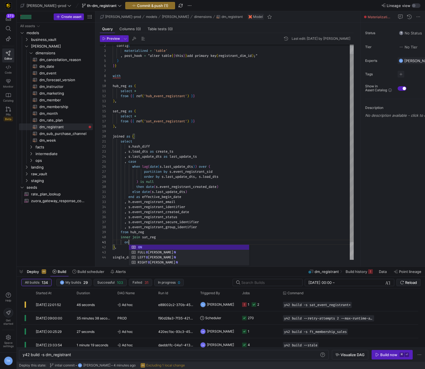
scroll to position [0, 18]
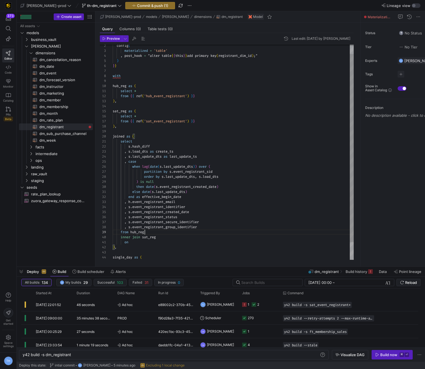
click at [183, 230] on div "config ( materialized = 'table' , post_hook = "alter table { { this } } add pri…" at bounding box center [233, 157] width 241 height 246
click at [177, 237] on div "config ( materialized = 'table' , post_hook = "alter table { { this } } add pri…" at bounding box center [233, 157] width 241 height 246
click at [152, 241] on div "config ( materialized = 'table' , post_hook = "alter table { { this } } add pri…" at bounding box center [233, 157] width 241 height 246
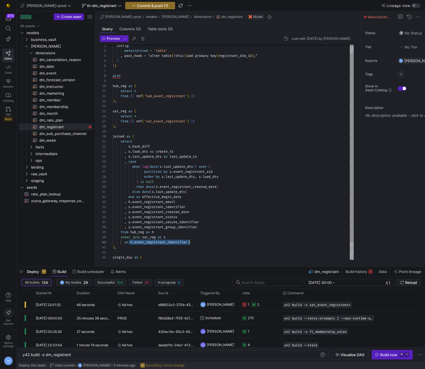
drag, startPoint x: 130, startPoint y: 242, endPoint x: 190, endPoint y: 241, distance: 59.9
click at [190, 241] on div "config ( materialized = 'table' , post_hook = "alter table { { this } } add pri…" at bounding box center [233, 157] width 241 height 246
click at [198, 242] on div "config ( materialized = 'table' , post_hook = "alter table { { this } } add pri…" at bounding box center [233, 157] width 241 height 246
click at [197, 242] on div "config ( materialized = 'table' , post_hook = "alter table { { this } } add pri…" at bounding box center [233, 157] width 241 height 246
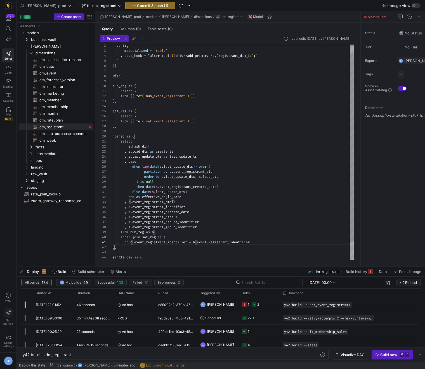
scroll to position [0, 85]
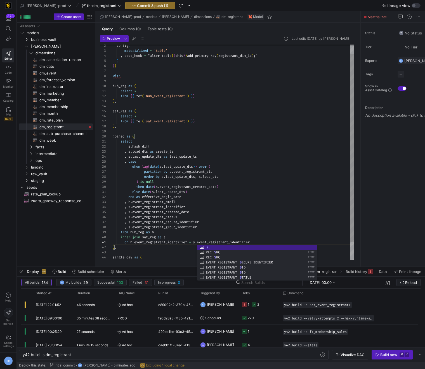
click at [196, 221] on div "config ( materialized = 'table' , post_hook = "alter table { { this } } add pri…" at bounding box center [233, 157] width 241 height 246
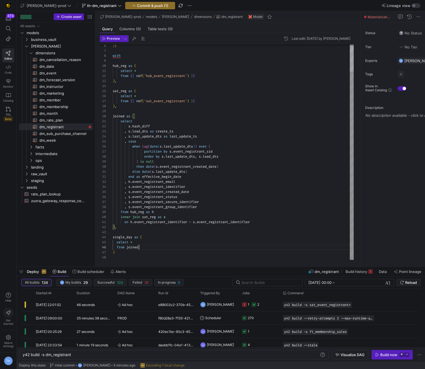
click at [150, 249] on div "} } with hub_reg as ( select * from { { ref ( 'hub_event_registrant' ) } } ) , …" at bounding box center [233, 136] width 241 height 246
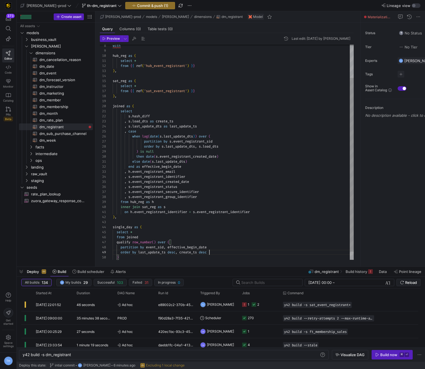
scroll to position [45, 6]
click at [132, 259] on div "with hub_reg as ( select * from { { ref ( 'hub_event_registrant' ) } } ) , sat_…" at bounding box center [233, 136] width 241 height 266
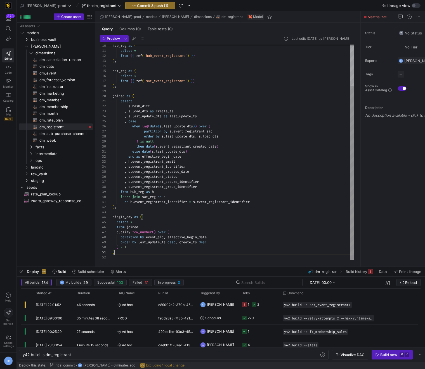
scroll to position [0, 2]
click at [127, 252] on div "hub_reg as ( select * from { { ref ( 'hub_event_registrant' ) } } ) , sat_reg a…" at bounding box center [233, 126] width 241 height 266
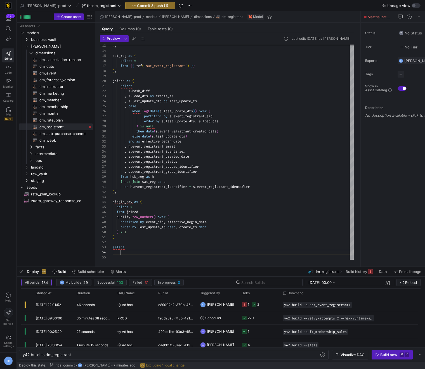
scroll to position [15, 193]
click at [215, 252] on div ") , sat_reg as ( select * from { { ref ( 'sat_event_registrant' ) } } ) , joine…" at bounding box center [233, 119] width 241 height 282
click at [208, 252] on div ") , sat_reg as ( select * from { { ref ( 'sat_event_registrant' ) } } ) , joine…" at bounding box center [233, 119] width 241 height 282
click at [313, 252] on div ") , sat_reg as ( select * from { { ref ( 'sat_event_registrant' ) } } ) , joine…" at bounding box center [233, 119] width 241 height 282
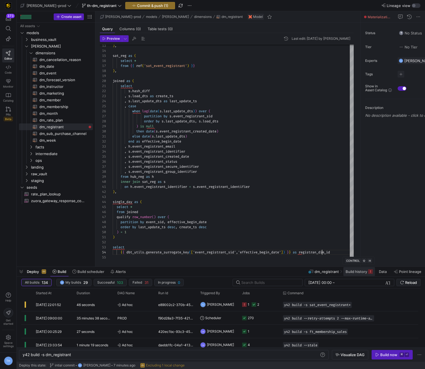
scroll to position [15, 212]
click at [343, 252] on div ") , sat_reg as ( select * from { { ref ( 'sat_event_registrant' ) } } ) , joine…" at bounding box center [233, 119] width 241 height 282
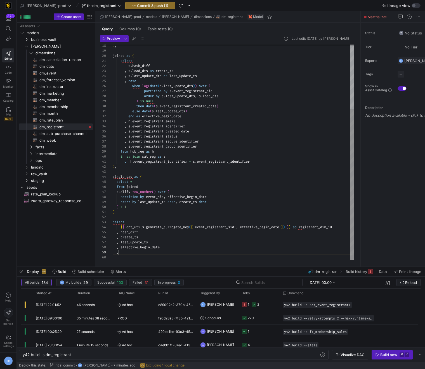
scroll to position [40, 8]
click at [142, 253] on div ") , joined as ( select s . [PERSON_NAME] load_dts as create_ts , s . last_updat…" at bounding box center [233, 106] width 241 height 307
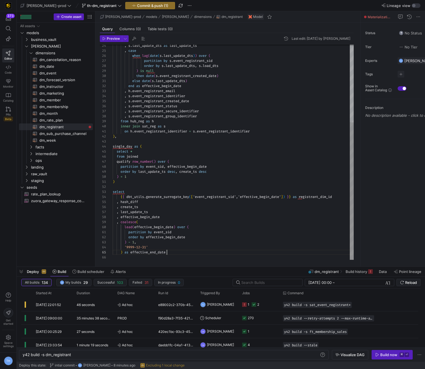
scroll to position [0, 54]
click at [166, 232] on div ", s . last_update_dts as last_update_ts , case when lag ( date ( s . last_updat…" at bounding box center [233, 91] width 241 height 337
click at [205, 239] on div ", s . last_update_dts as last_update_ts , case when lag ( date ( s . last_updat…" at bounding box center [233, 91] width 241 height 337
click at [191, 253] on div ", s . last_update_dts as last_update_ts , case when lag ( date ( s . last_updat…" at bounding box center [233, 91] width 241 height 337
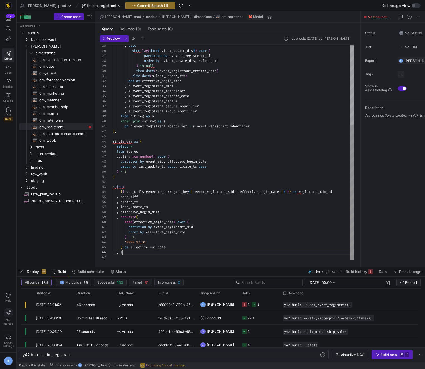
scroll to position [25, 8]
click at [132, 86] on div ", case when lag ( date ( s . last_update_dts ) ) over ( partition by s . event_…" at bounding box center [233, 89] width 241 height 342
drag, startPoint x: 133, startPoint y: 86, endPoint x: 212, endPoint y: 112, distance: 83.8
click at [212, 112] on div ", case when lag ( date ( s . last_update_dts ) ) over ( partition by s . event_…" at bounding box center [233, 89] width 241 height 342
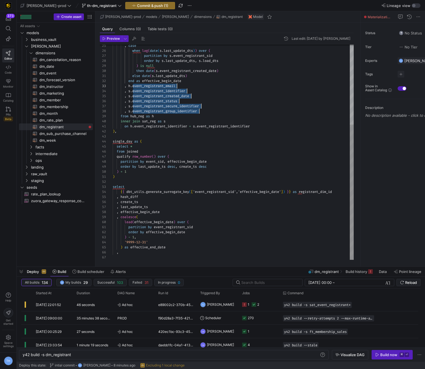
click at [131, 254] on div ", case when lag ( date ( s . last_update_dts ) ) over ( partition by s . event_…" at bounding box center [233, 89] width 241 height 342
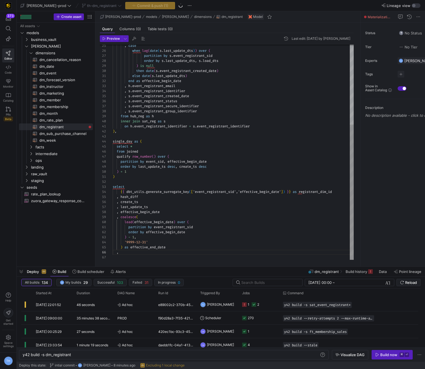
scroll to position [0, 66]
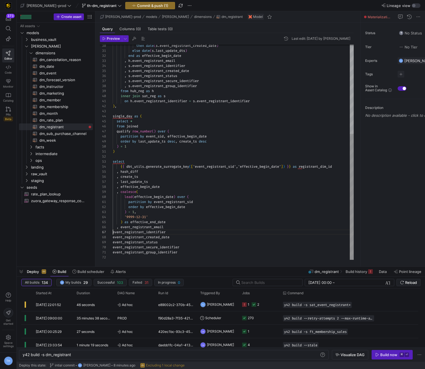
click at [113, 233] on div "then date ( s . event_registrant_created_date ) else date ( s . last_update_dts…" at bounding box center [233, 76] width 241 height 367
drag, startPoint x: 113, startPoint y: 233, endPoint x: 113, endPoint y: 248, distance: 14.8
click at [113, 248] on div "then date ( s . event_registrant_created_date ) else date ( s . last_update_dts…" at bounding box center [233, 76] width 241 height 367
click at [116, 244] on div "then date ( s . event_registrant_created_date ) else date ( s . last_update_dts…" at bounding box center [233, 76] width 241 height 367
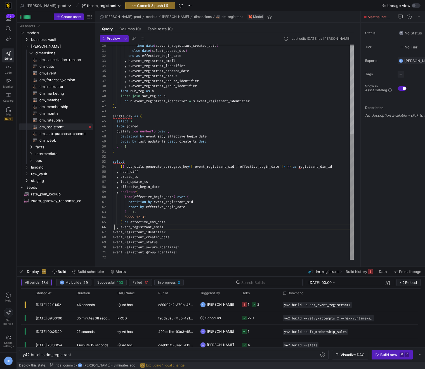
scroll to position [25, 2]
click at [114, 229] on div "then date ( s . event_registrant_created_date ) else date ( s . last_update_dts…" at bounding box center [233, 76] width 241 height 367
click at [112, 232] on div "67" at bounding box center [106, 231] width 13 height 5
drag, startPoint x: 113, startPoint y: 232, endPoint x: 112, endPoint y: 245, distance: 12.9
click at [112, 245] on div "30 31 32 33 34 35 36 37 38 42 43 44 39 40 41 45 46 47 48 50 49 51 52 53 54 55 5…" at bounding box center [227, 151] width 254 height 215
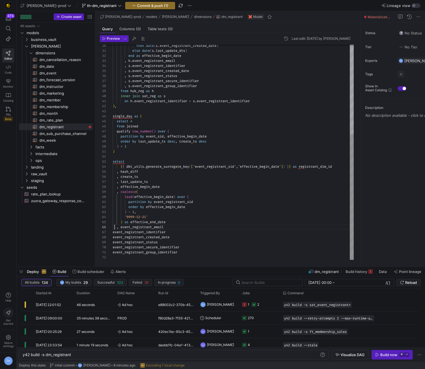
drag, startPoint x: 113, startPoint y: 233, endPoint x: 113, endPoint y: 247, distance: 14.0
click at [113, 247] on div "then date ( s . event_registrant_created_date ) else date ( s . last_update_dts…" at bounding box center [233, 76] width 241 height 367
click at [113, 232] on div "then date ( s . event_registrant_created_date ) else date ( s . last_update_dts…" at bounding box center [233, 76] width 241 height 367
drag, startPoint x: 112, startPoint y: 231, endPoint x: 113, endPoint y: 250, distance: 18.8
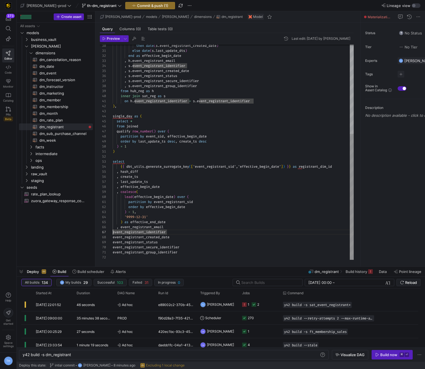
click at [113, 250] on div "30 31 32 33 34 35 36 37 38 42 43 44 39 40 41 45 46 47 48 50 49 51 52 53 54 55 5…" at bounding box center [227, 151] width 254 height 215
drag, startPoint x: 113, startPoint y: 231, endPoint x: 112, endPoint y: 247, distance: 15.4
click at [112, 247] on div "30 31 32 33 34 35 36 37 38 42 43 44 39 40 41 45 46 47 48 50 49 51 52 53 54 55 5…" at bounding box center [227, 151] width 254 height 215
click at [114, 235] on div "then date ( s . event_registrant_created_date ) else date ( s . last_update_dts…" at bounding box center [233, 76] width 241 height 367
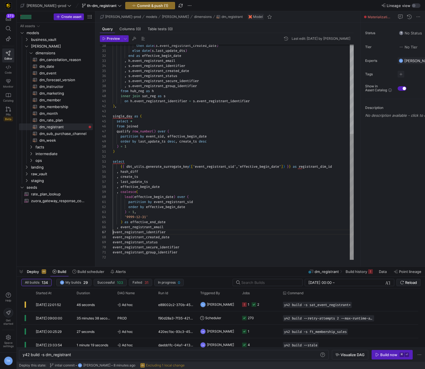
scroll to position [30, 0]
click at [113, 233] on div "then date ( s . event_registrant_created_date ) else date ( s . last_update_dts…" at bounding box center [233, 76] width 241 height 367
drag, startPoint x: 113, startPoint y: 233, endPoint x: 113, endPoint y: 249, distance: 16.2
click at [113, 249] on div "then date ( s . event_registrant_created_date ) else date ( s . last_update_dts…" at bounding box center [233, 76] width 241 height 367
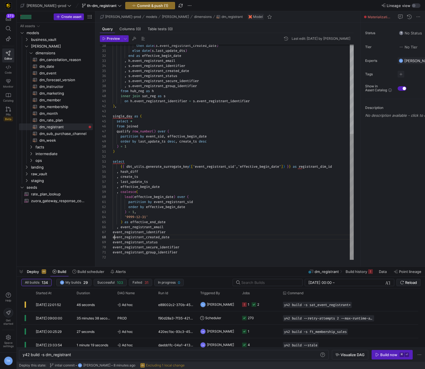
click at [114, 238] on div "then date ( s . event_registrant_created_date ) else date ( s . last_update_dts…" at bounding box center [233, 76] width 241 height 367
click at [113, 233] on div "then date ( s . event_registrant_created_date ) else date ( s . last_update_dts…" at bounding box center [233, 76] width 241 height 367
drag, startPoint x: 113, startPoint y: 233, endPoint x: 113, endPoint y: 252, distance: 18.2
click at [113, 252] on div "then date ( s . event_registrant_created_date ) else date ( s . last_update_dts…" at bounding box center [233, 76] width 241 height 367
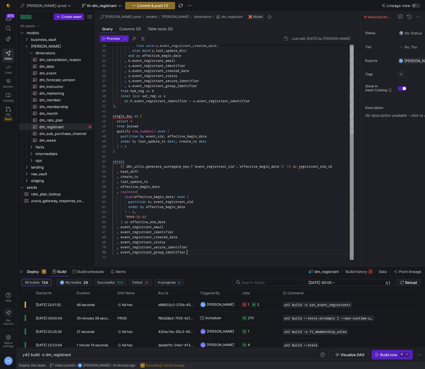
scroll to position [0, 74]
click at [211, 250] on div "then date ( s . event_registrant_created_date ) else date ( s . last_update_dts…" at bounding box center [233, 76] width 241 height 367
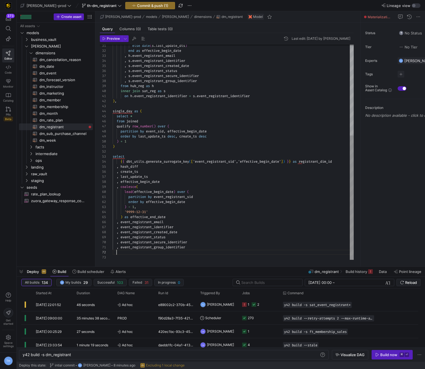
scroll to position [10, 4]
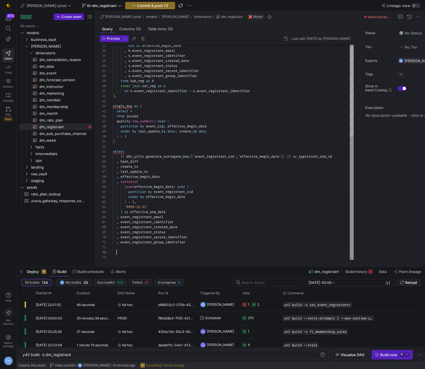
click at [208, 241] on div "end as effective_begin_date , h . event_registrant_email , s . event_registrant…" at bounding box center [233, 70] width 241 height 377
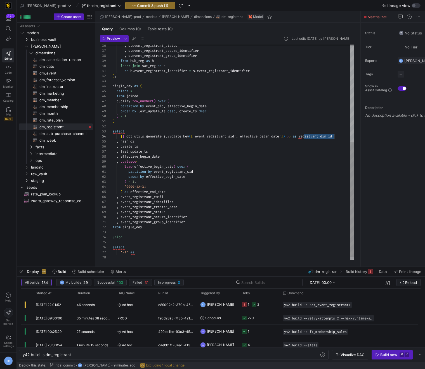
scroll to position [15, 225]
drag, startPoint x: 304, startPoint y: 138, endPoint x: 347, endPoint y: 137, distance: 43.1
click at [347, 137] on div ", s . event_registrant_status , s . event_registrant_secure_identifier , s . ev…" at bounding box center [233, 63] width 241 height 402
click at [146, 252] on div ", s . event_registrant_status , s . event_registrant_secure_identifier , s . ev…" at bounding box center [233, 63] width 241 height 402
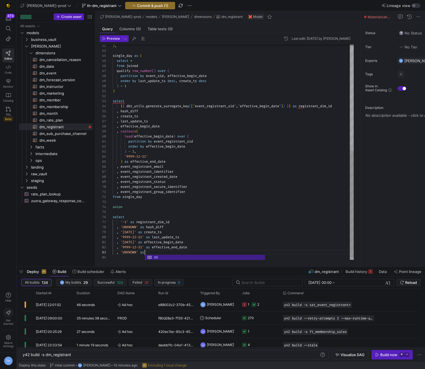
scroll to position [10, 34]
click at [122, 167] on div ") , single_day as ( select * from joined qualify row_number ( ) over ( partitio…" at bounding box center [233, 48] width 241 height 433
click at [121, 167] on div ") , single_day as ( select * from joined qualify row_number ( ) over ( partitio…" at bounding box center [233, 48] width 241 height 433
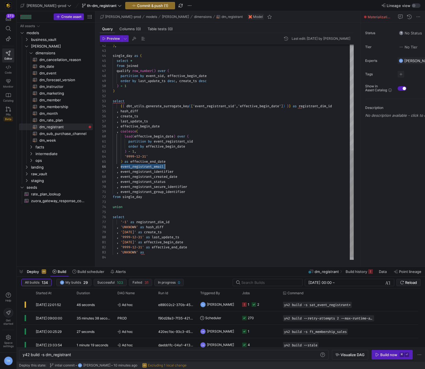
drag, startPoint x: 121, startPoint y: 167, endPoint x: 184, endPoint y: 167, distance: 63.2
click at [184, 167] on div ", event_registrant_email" at bounding box center [233, 166] width 241 height 5
click at [160, 250] on div ") , single_day as ( select * from joined qualify row_number ( ) over ( partitio…" at bounding box center [233, 48] width 241 height 433
click at [129, 177] on div ") , single_day as ( select * from joined qualify row_number ( ) over ( partitio…" at bounding box center [233, 48] width 241 height 433
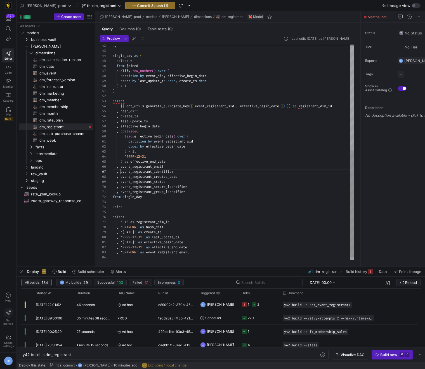
scroll to position [30, 8]
click at [121, 171] on div ") , single_day as ( select * from joined qualify row_number ( ) over ( partitio…" at bounding box center [233, 48] width 241 height 433
drag, startPoint x: 121, startPoint y: 171, endPoint x: 203, endPoint y: 193, distance: 85.7
click at [203, 193] on div ") , single_day as ( select * from joined qualify row_number ( ) over ( partitio…" at bounding box center [233, 48] width 241 height 433
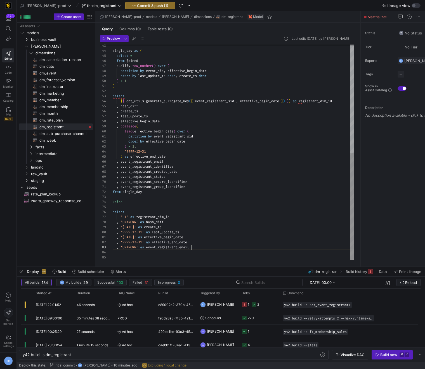
click at [196, 247] on div "single_day as ( select * from joined qualify row_number ( ) over ( partition by…" at bounding box center [233, 43] width 241 height 433
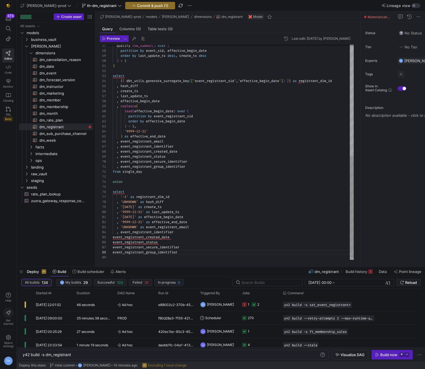
click at [122, 232] on div "qualify row_number ( ) over ( partition by event_sid , effective_begin_date ) =…" at bounding box center [233, 36] width 241 height 458
click at [113, 237] on span "event_registrant_created_date" at bounding box center [141, 237] width 57 height 4
drag, startPoint x: 113, startPoint y: 237, endPoint x: 113, endPoint y: 252, distance: 14.8
click at [113, 252] on div "qualify row_number ( ) over ( partition by event_sid , effective_begin_date ) =…" at bounding box center [233, 36] width 241 height 458
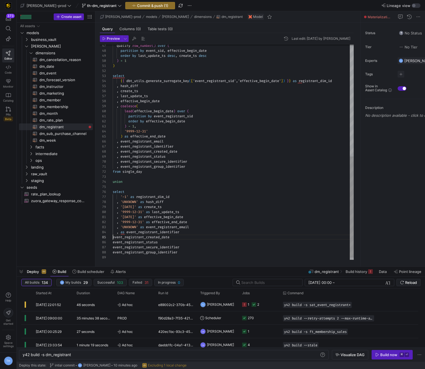
scroll to position [20, 0]
click at [113, 238] on div "qualify row_number ( ) over ( partition by event_sid , effective_begin_date ) =…" at bounding box center [233, 36] width 241 height 458
drag, startPoint x: 113, startPoint y: 238, endPoint x: 113, endPoint y: 251, distance: 13.7
click at [113, 251] on div "qualify row_number ( ) over ( partition by event_sid , effective_begin_date ) =…" at bounding box center [233, 36] width 241 height 458
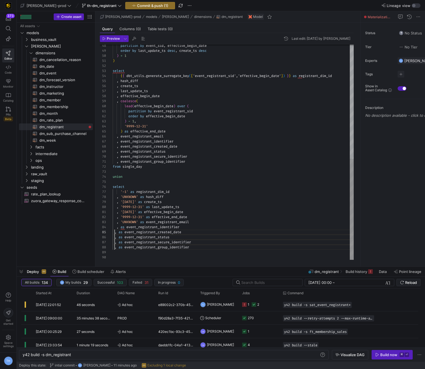
scroll to position [20, 4]
click at [229, 244] on div "partition by event_sid , effective_begin_date ) = 1 order by last_update_ts des…" at bounding box center [233, 31] width 241 height 458
click at [120, 228] on div "partition by event_sid , effective_begin_date ) = 1 order by last_update_ts des…" at bounding box center [233, 31] width 241 height 458
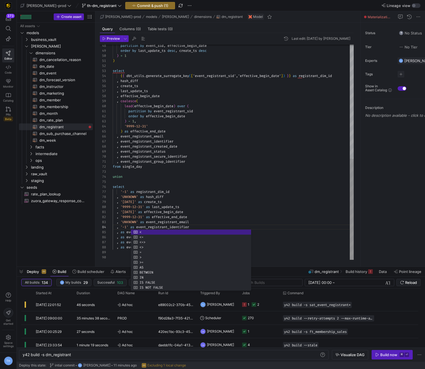
scroll to position [40, 0]
click at [118, 252] on div "partition by event_sid , effective_begin_date ) = 1 order by last_update_ts des…" at bounding box center [233, 31] width 241 height 458
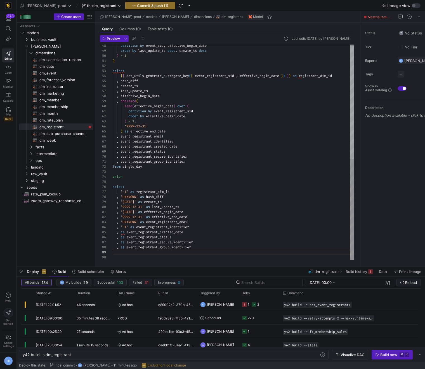
click at [121, 233] on div "partition by event_sid , effective_begin_date ) = 1 order by last_update_ts des…" at bounding box center [233, 31] width 241 height 458
drag, startPoint x: 144, startPoint y: 212, endPoint x: 120, endPoint y: 211, distance: 24.1
click at [120, 211] on div "partition by event_sid , effective_begin_date ) = 1 order by last_update_ts des…" at bounding box center [233, 31] width 241 height 458
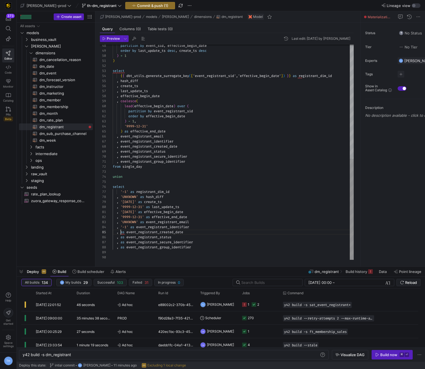
click at [121, 233] on div "partition by event_sid , effective_begin_date ) = 1 order by last_update_ts des…" at bounding box center [233, 31] width 241 height 458
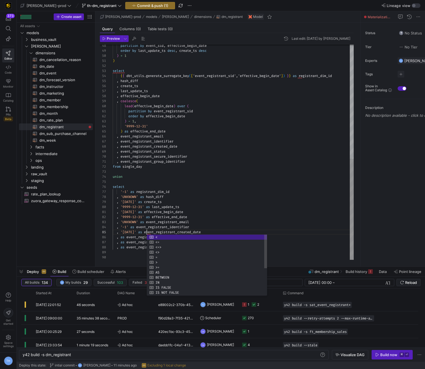
scroll to position [20, 34]
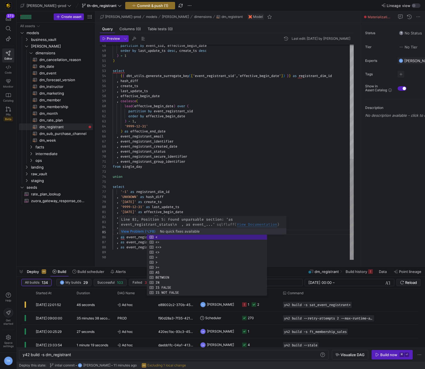
click at [120, 237] on div "partition by event_sid , effective_begin_date ) = 1 order by last_update_ts des…" at bounding box center [233, 31] width 241 height 458
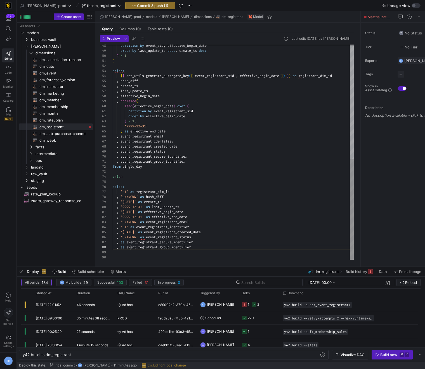
click at [132, 247] on div "partition by event_sid , effective_begin_date ) = 1 order by last_update_ts des…" at bounding box center [233, 31] width 241 height 458
click at [121, 242] on div "partition by event_sid , effective_begin_date ) = 1 order by last_update_ts des…" at bounding box center [233, 31] width 241 height 458
click at [151, 249] on div "partition by event_sid , effective_begin_date ) = 1 order by last_update_ts des…" at bounding box center [233, 31] width 241 height 458
click at [121, 243] on div "partition by event_sid , effective_begin_date ) = 1 order by last_update_ts des…" at bounding box center [233, 31] width 241 height 458
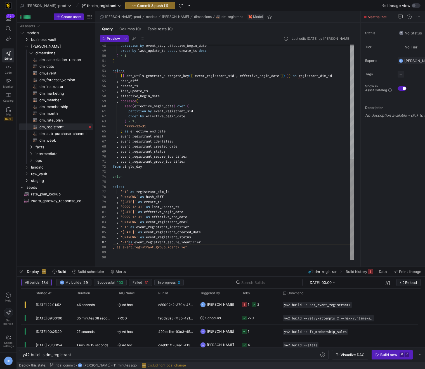
scroll to position [30, 18]
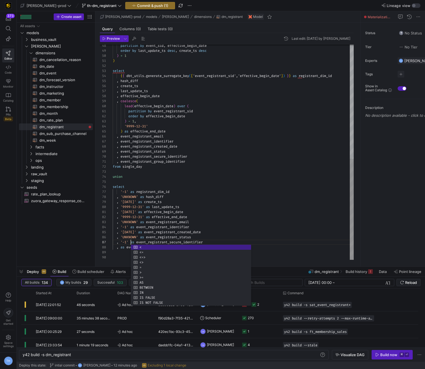
click at [121, 247] on div "partition by event_sid , effective_begin_date ) = 1 order by last_update_ts des…" at bounding box center [233, 31] width 241 height 458
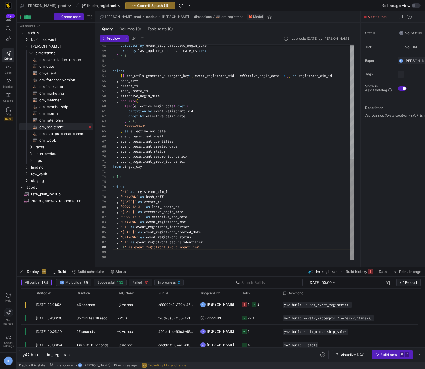
scroll to position [35, 16]
click at [120, 248] on div "partition by event_sid , effective_begin_date ) = 1 order by last_update_ts des…" at bounding box center [233, 31] width 241 height 458
click at [163, 242] on div "partition by event_sid , effective_begin_date ) = 1 order by last_update_ts des…" at bounding box center [233, 31] width 241 height 458
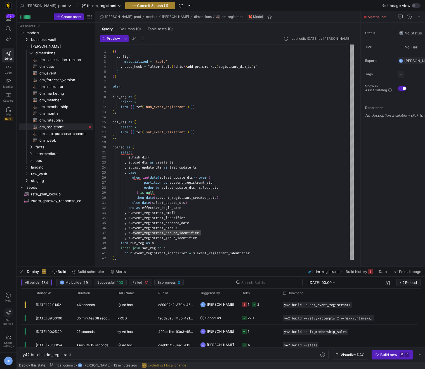
type textarea ", '1900-01-01' as effective_begin_date , '9999-12-31' as effective_end_date , '…"
click at [131, 8] on span "button" at bounding box center [150, 5] width 49 height 7
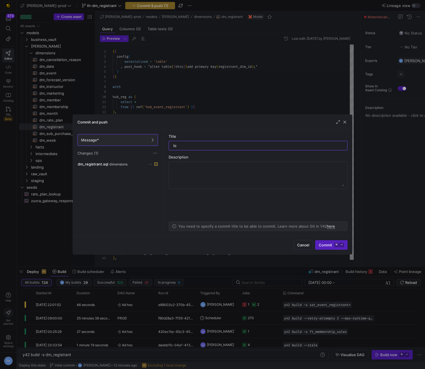
type input "l"
type input "attempt 1"
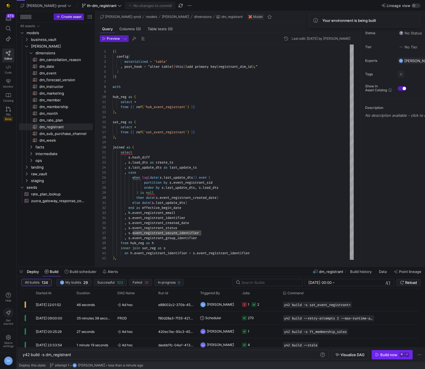
click at [389, 353] on div "Build now" at bounding box center [389, 354] width 17 height 4
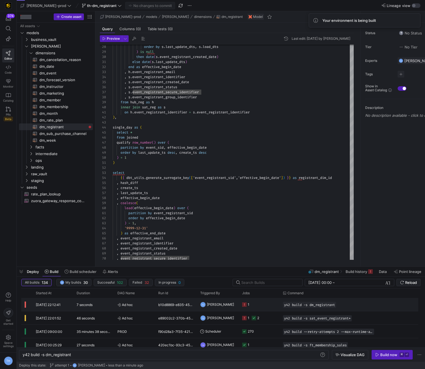
click at [268, 306] on y42-job-status-cell-renderer "1" at bounding box center [259, 304] width 34 height 13
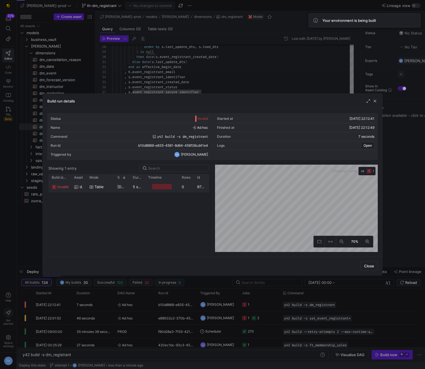
click at [172, 191] on y42-job-duration-timeline-cell-renderer at bounding box center [161, 186] width 27 height 10
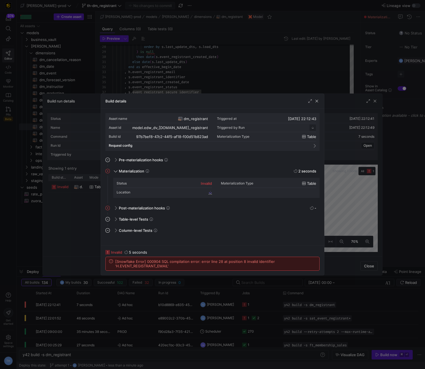
scroll to position [50, 0]
click at [238, 69] on div at bounding box center [212, 184] width 425 height 369
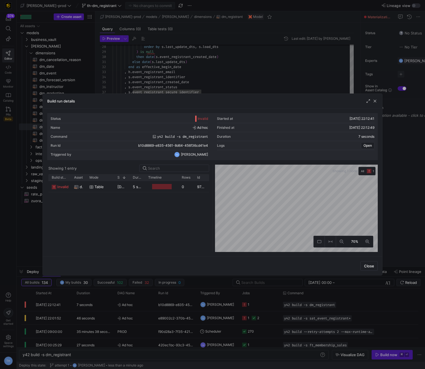
click at [238, 69] on div at bounding box center [212, 184] width 425 height 369
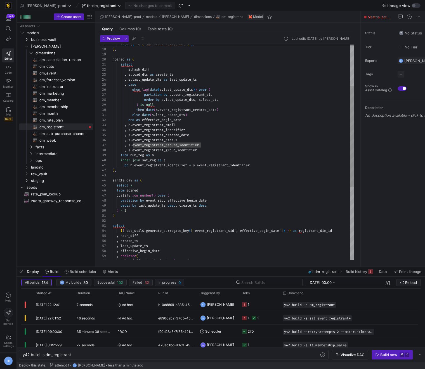
click at [130, 131] on div ") , , h . event_registrant_email , s . event_registrant_identifier , s . event_…" at bounding box center [233, 186] width 241 height 458
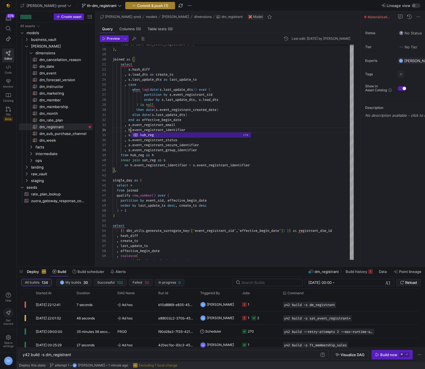
type textarea "else date(s.last_update_dts) end as effective_begin_date , s.event_registrant_e…"
click at [141, 8] on span "button" at bounding box center [150, 5] width 49 height 7
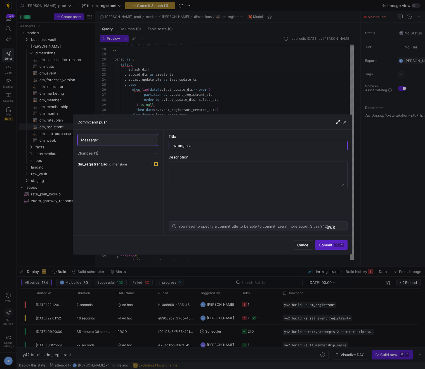
type input "wrong alias"
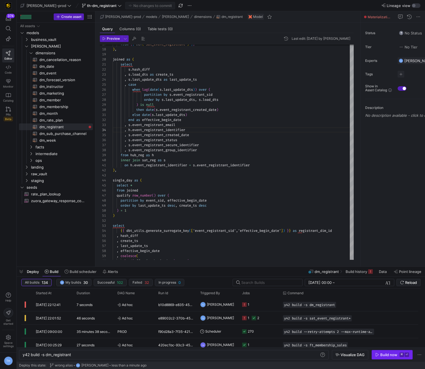
click at [386, 355] on div "Build now" at bounding box center [389, 354] width 17 height 4
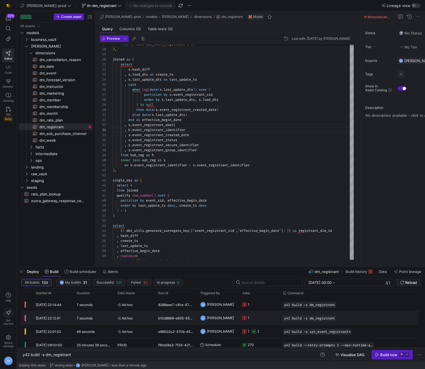
click at [267, 313] on y42-job-status-cell-renderer "1" at bounding box center [259, 317] width 34 height 13
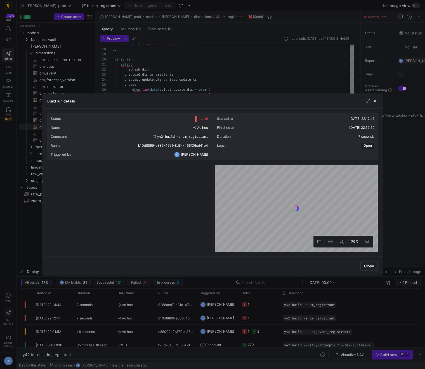
click at [262, 312] on div at bounding box center [212, 184] width 425 height 369
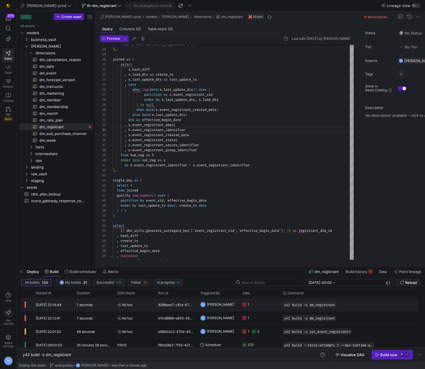
click at [259, 303] on y42-job-status-cell-renderer "1" at bounding box center [259, 304] width 34 height 13
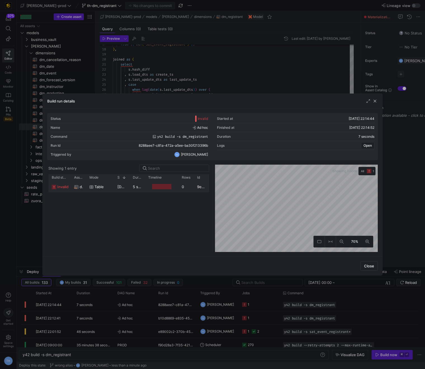
click at [176, 190] on div at bounding box center [162, 186] width 34 height 11
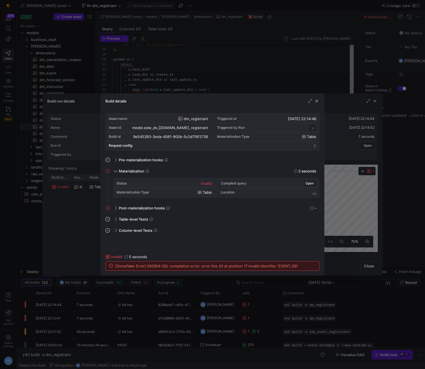
scroll to position [50, 0]
click at [207, 82] on div at bounding box center [212, 184] width 425 height 369
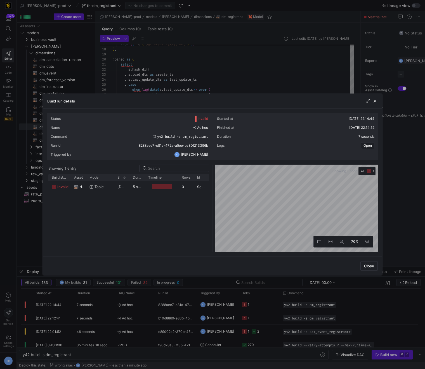
click at [207, 82] on div at bounding box center [212, 184] width 425 height 369
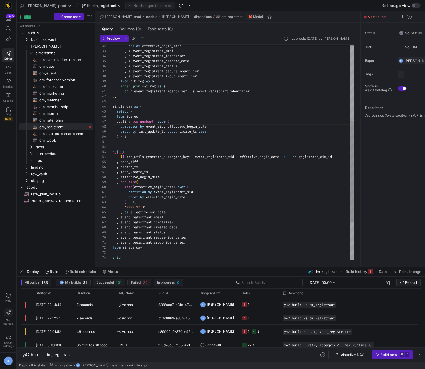
scroll to position [35, 46]
click at [158, 126] on div ") , , s . event_registrant_email , h . event_registrant_identifier , s . event_…" at bounding box center [233, 112] width 241 height 458
type textarea "on h.event_registrant_identifier = s.event_registrant_identifier ), single_day …"
click at [140, 3] on span "button" at bounding box center [150, 5] width 49 height 7
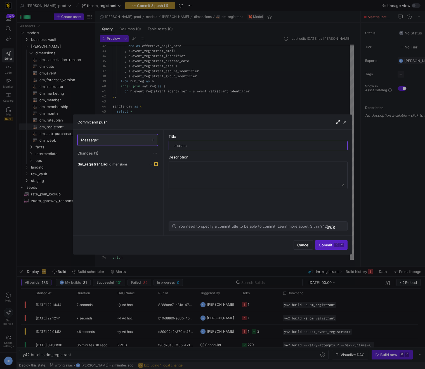
type input "misname"
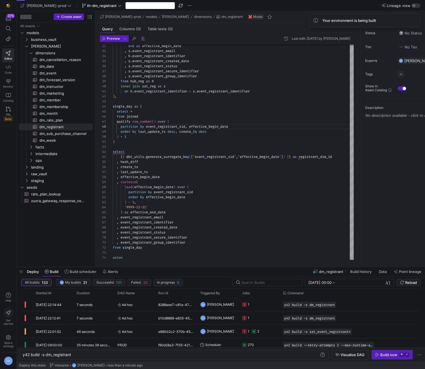
click at [140, 3] on div "No changes to commit" at bounding box center [150, 5] width 50 height 7
click at [393, 352] on span "button" at bounding box center [392, 354] width 41 height 9
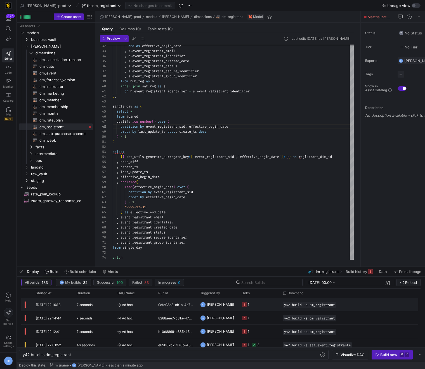
click at [272, 305] on y42-job-status-cell-renderer "1" at bounding box center [259, 304] width 34 height 13
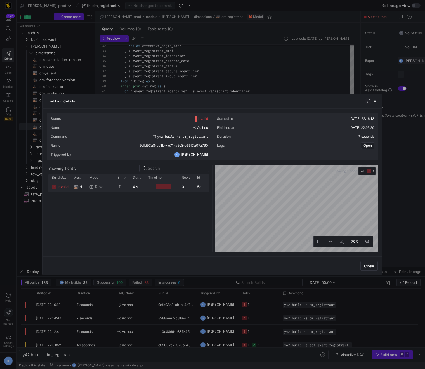
click at [181, 182] on div "0" at bounding box center [186, 186] width 15 height 11
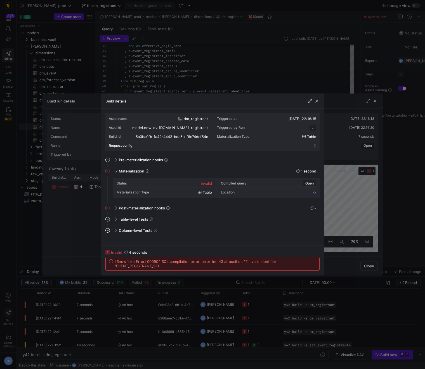
scroll to position [50, 0]
click at [197, 91] on div at bounding box center [212, 184] width 425 height 369
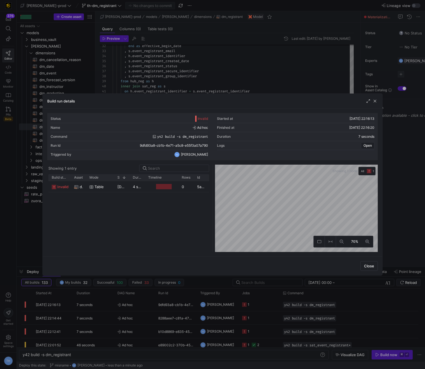
click at [197, 91] on div at bounding box center [212, 184] width 425 height 369
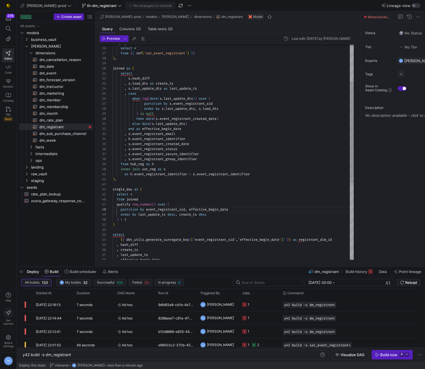
scroll to position [0, 57]
click at [170, 173] on div ") , inner join sat_reg as s on h . event_registrant_identifier = s . event_regi…" at bounding box center [233, 195] width 241 height 458
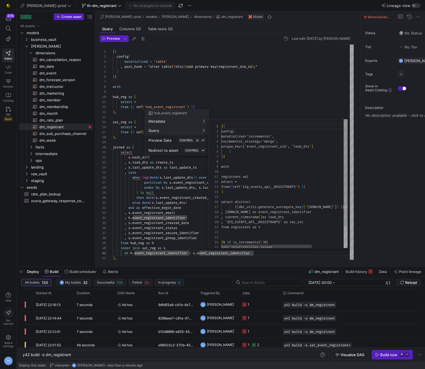
scroll to position [50, 0]
type textarea "registrant as ( select * from {{ ref('stg_events_api__REGISTRANTS') }} ) select…"
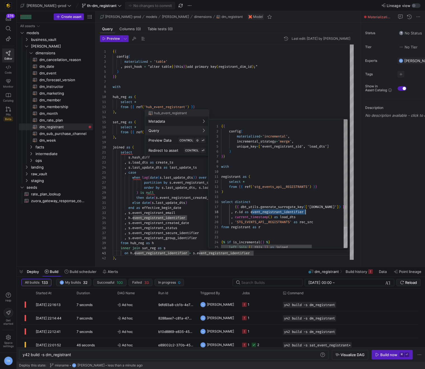
scroll to position [35, 85]
drag, startPoint x: 252, startPoint y: 213, endPoint x: 309, endPoint y: 210, distance: 57.7
click at [309, 210] on div ", r . id as event_registrant_identifier" at bounding box center [306, 211] width 171 height 5
click at [240, 92] on div at bounding box center [212, 184] width 425 height 369
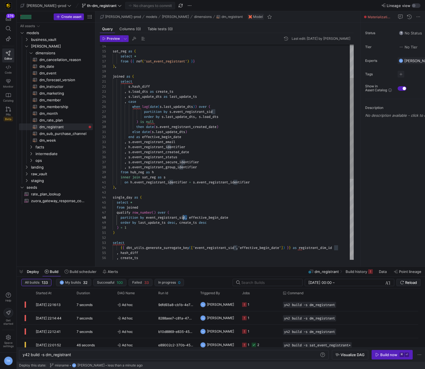
scroll to position [35, 69]
drag, startPoint x: 187, startPoint y: 216, endPoint x: 181, endPoint y: 217, distance: 5.6
click at [181, 217] on div ") , inner join sat_reg as s on h . event_registrant_identifier = s . event_regi…" at bounding box center [233, 203] width 241 height 458
type textarea "on h.event_registrant_identifier = s.event_registrant_identifier ), single_day …"
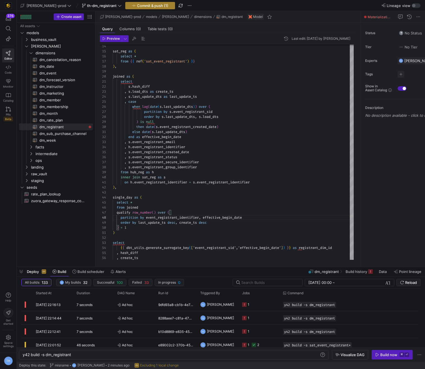
click at [142, 6] on span "Commit & push (1)" at bounding box center [152, 5] width 31 height 4
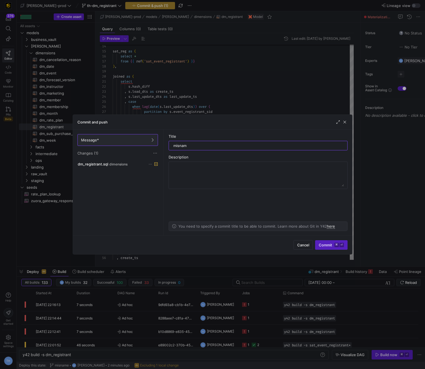
type input "misname"
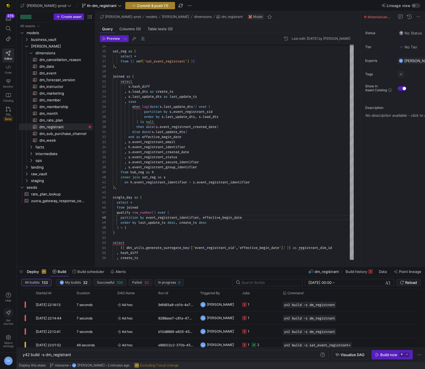
click at [142, 7] on span "Commit & push (1)" at bounding box center [152, 5] width 31 height 4
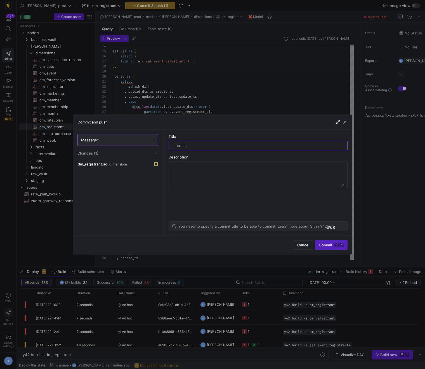
type input "misname"
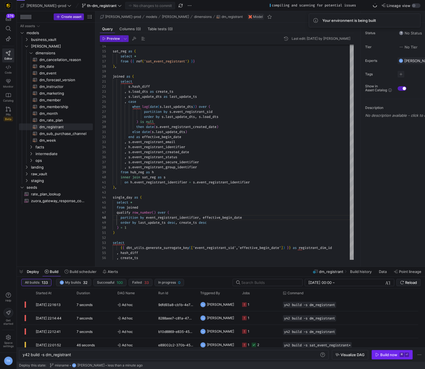
click at [384, 355] on div "Build now" at bounding box center [389, 354] width 17 height 4
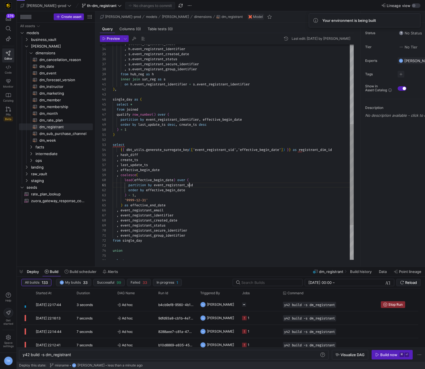
scroll to position [0, 82]
drag, startPoint x: 189, startPoint y: 185, endPoint x: 222, endPoint y: 185, distance: 32.5
click at [221, 185] on div ") , inner join sat_reg as s on h . event_registrant_identifier = s . event_regi…" at bounding box center [233, 105] width 241 height 458
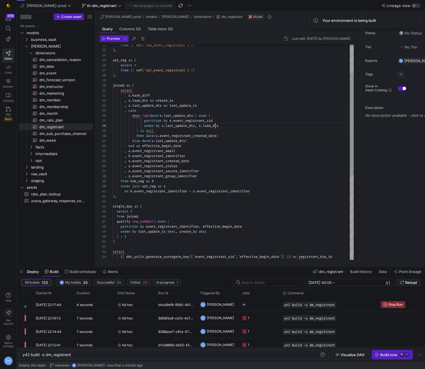
click at [215, 127] on div ") , inner join sat_reg as s on h . event_registrant_identifier = s . event_regi…" at bounding box center [233, 212] width 241 height 458
click at [217, 119] on div ") , inner join sat_reg as s on h . event_registrant_identifier = s . event_regi…" at bounding box center [233, 211] width 241 height 458
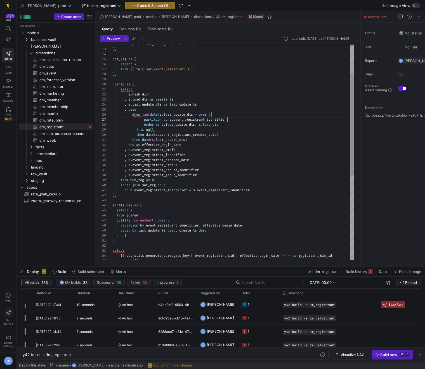
scroll to position [30, 117]
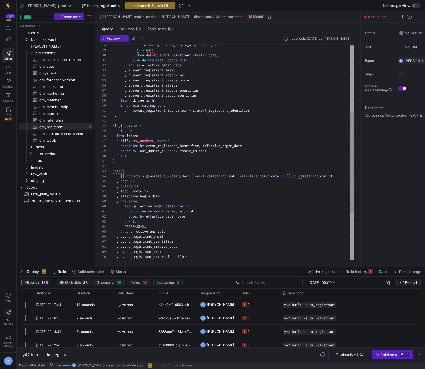
click at [237, 175] on div "partition by event_registrant_identifier , effective_begin_date order by last_u…" at bounding box center [233, 131] width 241 height 458
click at [197, 211] on div "partition by event_registrant_identifier , effective_begin_date order by last_u…" at bounding box center [239, 132] width 252 height 461
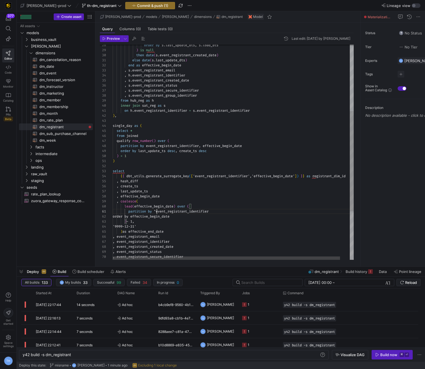
click at [156, 211] on div "partition by event_registrant_identifier , effective_begin_date order by last_u…" at bounding box center [239, 132] width 252 height 461
click at [163, 212] on div "partition by event_registrant_identifier , effective_begin_date order by last_u…" at bounding box center [239, 132] width 252 height 461
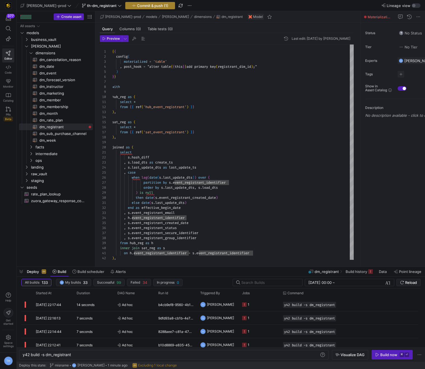
type textarea "partition by event_registrant_identifier order by effective_begin_date ) - 1, '…"
click at [148, 9] on button "Commit & push (1)" at bounding box center [150, 5] width 50 height 7
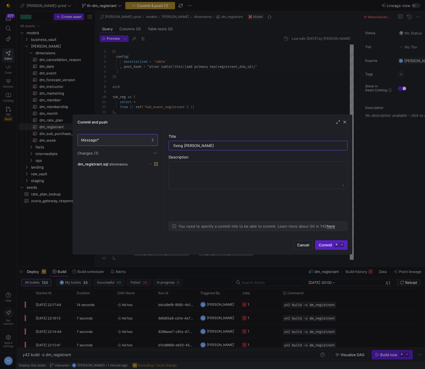
type input "fixing naming"
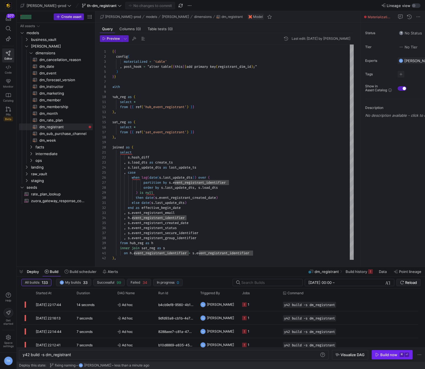
click at [384, 355] on div "Build now" at bounding box center [389, 354] width 17 height 4
click at [147, 305] on span "Ad hoc" at bounding box center [135, 304] width 34 height 13
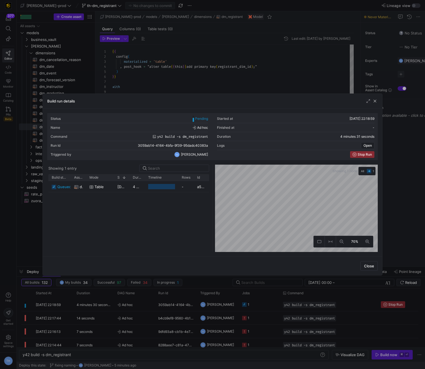
click at [143, 306] on div at bounding box center [212, 184] width 425 height 369
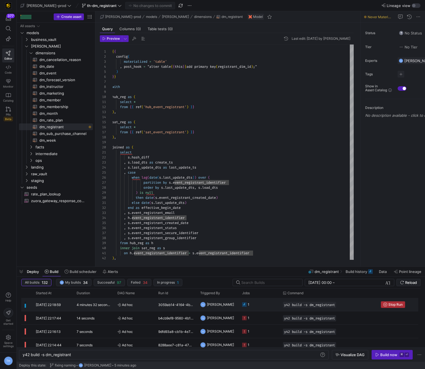
click at [390, 305] on span "Stop Run" at bounding box center [396, 305] width 14 height 4
click at [384, 356] on div "Build now" at bounding box center [389, 354] width 17 height 4
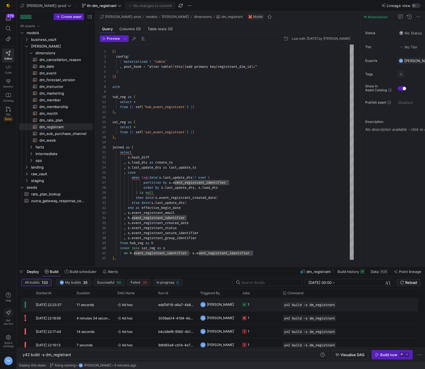
click at [140, 308] on span "Ad hoc" at bounding box center [135, 304] width 34 height 13
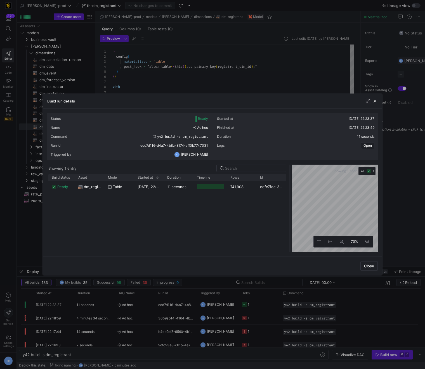
drag, startPoint x: 213, startPoint y: 196, endPoint x: 301, endPoint y: 196, distance: 88.2
click at [291, 196] on div at bounding box center [290, 208] width 2 height 87
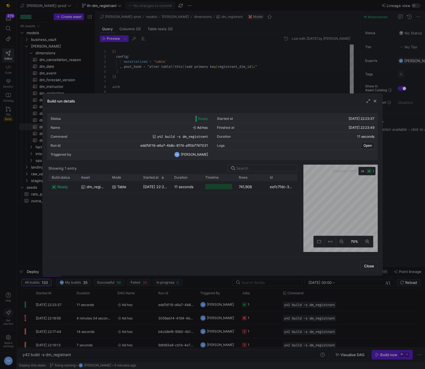
click at [251, 65] on div at bounding box center [212, 184] width 425 height 369
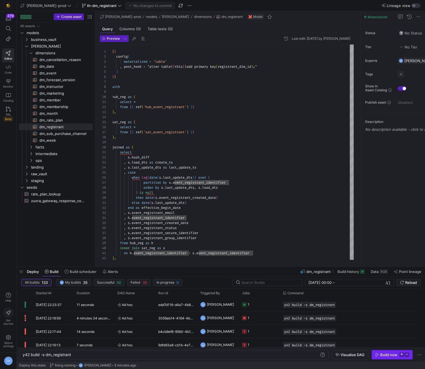
click at [387, 354] on div "Build now" at bounding box center [389, 354] width 17 height 4
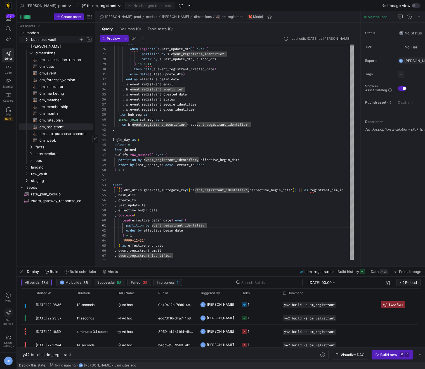
click at [55, 38] on span "business_vault" at bounding box center [55, 39] width 48 height 6
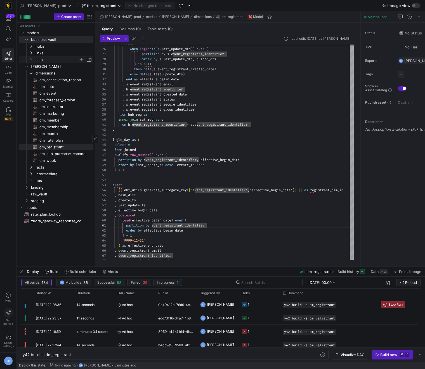
click at [52, 58] on span "sats" at bounding box center [57, 60] width 43 height 6
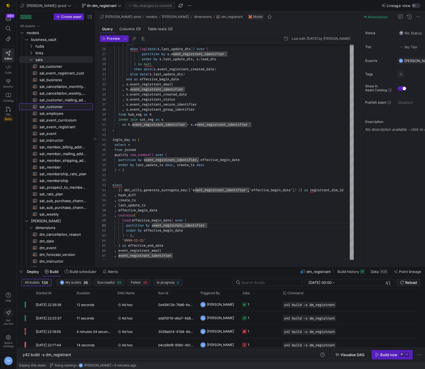
click at [60, 106] on span "sat_customer​​​​​​​​​​" at bounding box center [62, 107] width 47 height 6
type textarea "y42 build -s sat_customer"
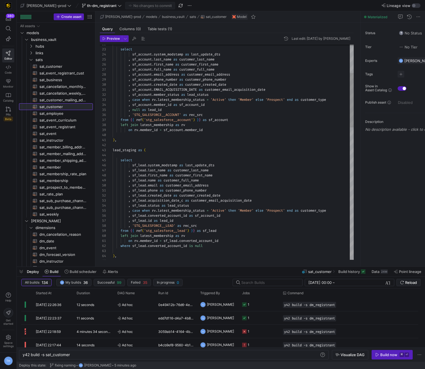
scroll to position [50, 0]
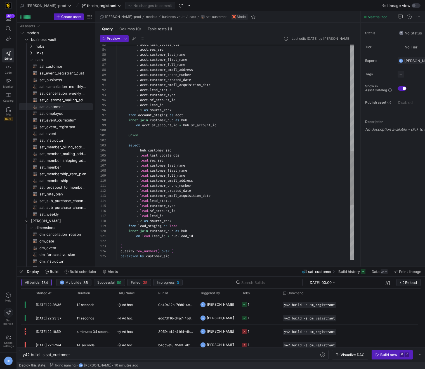
type textarea ", lead.customer_phone_number , lead.customer_created_date , lead.customer_email…"
click at [207, 223] on div ", acct . last_update_dts , acct . rec_src , acct . customer_last_name , acct . …" at bounding box center [233, 49] width 241 height 851
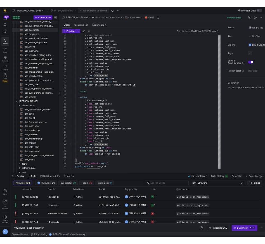
scroll to position [112, 0]
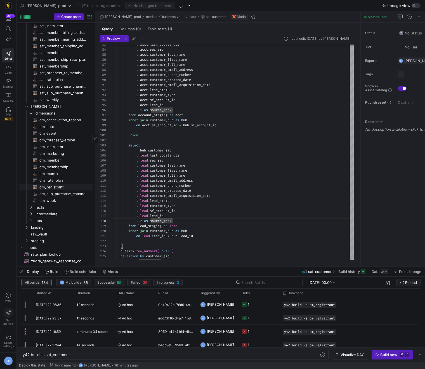
click at [68, 188] on span "dm_registrant​​​​​​​​​​" at bounding box center [62, 187] width 47 height 6
type textarea "y42 build -s dm_registrant"
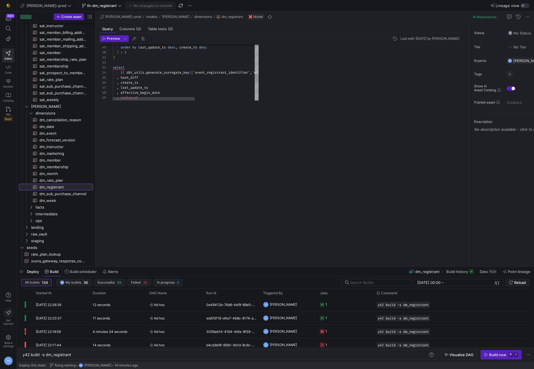
scroll to position [112, 0]
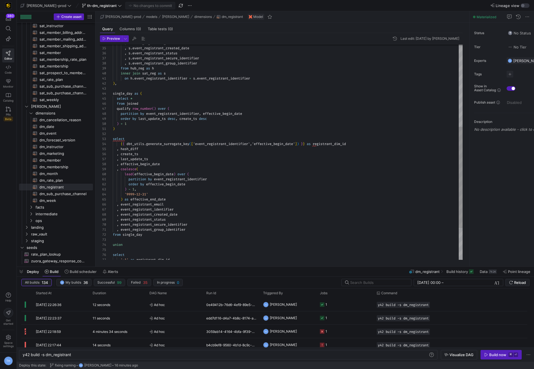
click at [132, 120] on div "partition by event_registrant_identifier , effective_begin_date order by last_u…" at bounding box center [288, 99] width 350 height 458
drag, startPoint x: 131, startPoint y: 79, endPoint x: 308, endPoint y: 77, distance: 177.4
click at [308, 77] on div "on h . event_registrant_identifier = s . event_registrant_identifier" at bounding box center [288, 78] width 350 height 5
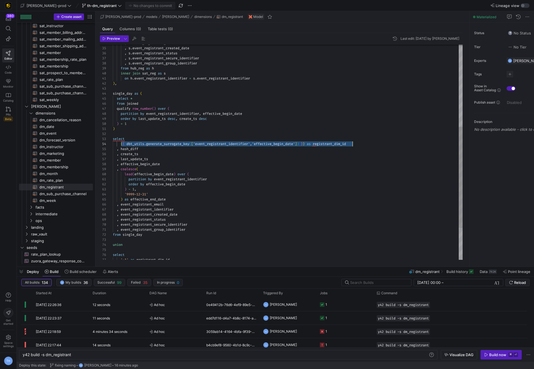
drag, startPoint x: 121, startPoint y: 144, endPoint x: 406, endPoint y: 144, distance: 284.9
click at [406, 144] on div "{ { dbt_utils . generate_surrogate_key ( [ 'event_registrant_identifier','effec…" at bounding box center [288, 143] width 350 height 5
click at [199, 175] on div "partition by event_registrant_identifier , effective_begin_date order by last_u…" at bounding box center [288, 101] width 350 height 458
drag, startPoint x: 318, startPoint y: 146, endPoint x: 384, endPoint y: 143, distance: 65.3
click at [384, 143] on div "partition by event_registrant_identifier , effective_begin_date order by last_u…" at bounding box center [288, 101] width 350 height 458
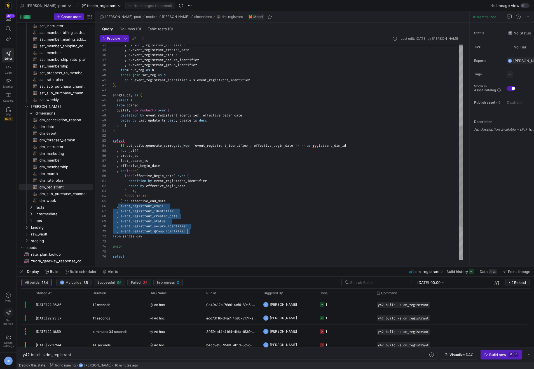
scroll to position [25, 74]
drag, startPoint x: 121, startPoint y: 207, endPoint x: 207, endPoint y: 230, distance: 89.0
click at [207, 230] on div "partition by event_registrant_identifier , effective_begin_date order by last_u…" at bounding box center [288, 101] width 350 height 458
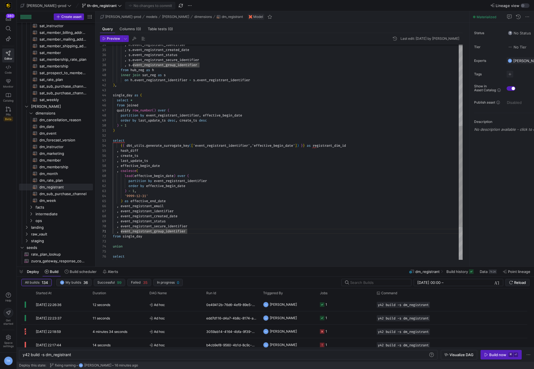
click at [121, 205] on div "partition by event_registrant_identifier , effective_begin_date order by last_u…" at bounding box center [288, 101] width 350 height 458
drag, startPoint x: 121, startPoint y: 205, endPoint x: 214, endPoint y: 232, distance: 96.8
click at [214, 233] on div "partition by event_registrant_identifier , effective_begin_date order by last_u…" at bounding box center [288, 101] width 350 height 458
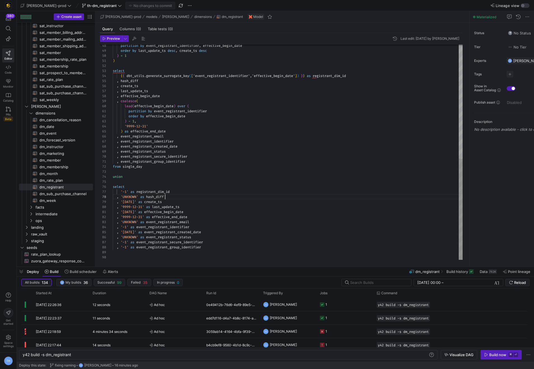
click at [233, 196] on div "partition by event_registrant_identifier , effective_begin_date order by last_u…" at bounding box center [288, 31] width 350 height 458
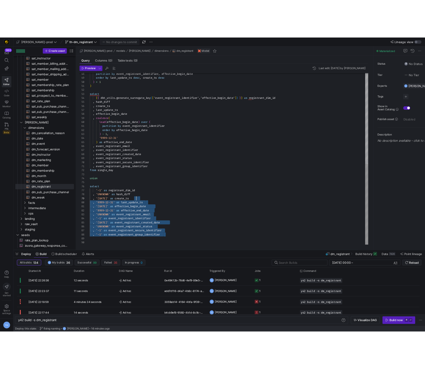
scroll to position [0, 0]
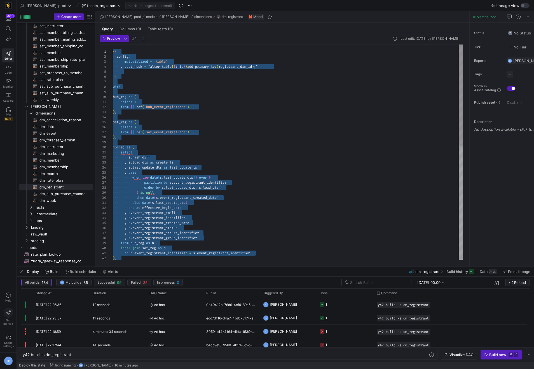
drag, startPoint x: 220, startPoint y: 250, endPoint x: 119, endPoint y: -34, distance: 300.8
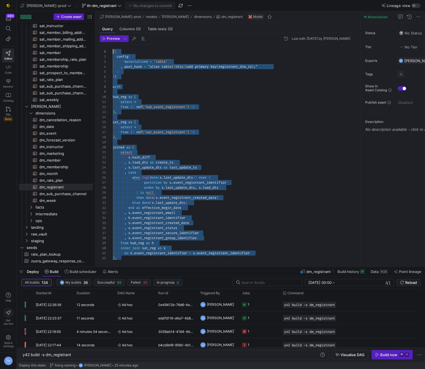
scroll to position [112, 0]
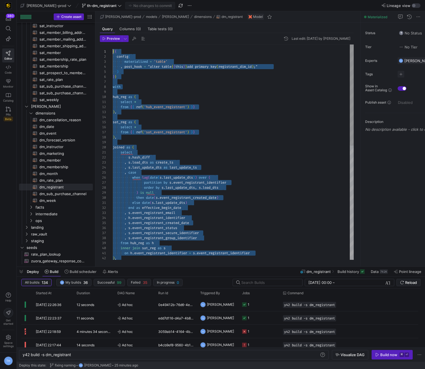
type textarea "select * from {{ ref('hub_event_registrant') }} ), sat_reg as ( select * from {…"
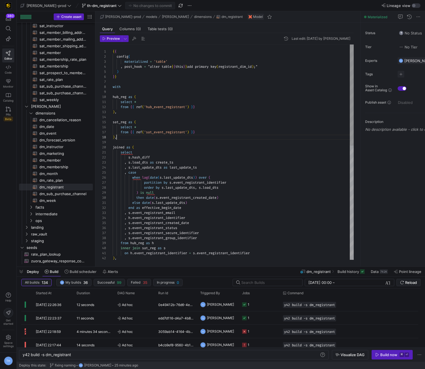
click at [215, 138] on div "from hub_reg as h inner join sat_reg as s on h . event_registrant_identifier = …" at bounding box center [233, 273] width 241 height 458
click at [259, 302] on y42-job-status-cell-renderer "1" at bounding box center [259, 304] width 34 height 13
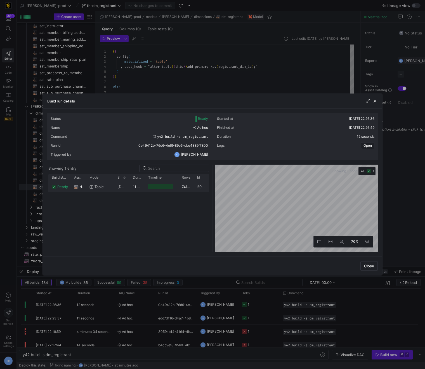
click at [140, 188] on y42-duration "11 seconds" at bounding box center [142, 186] width 19 height 4
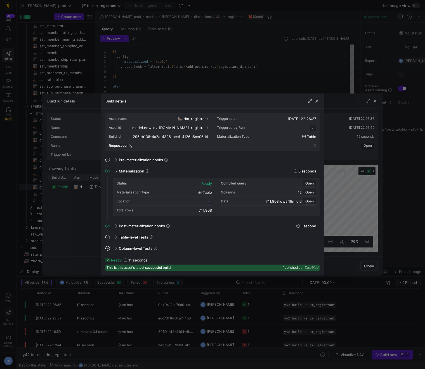
scroll to position [50, 0]
click at [164, 199] on span "295eb136_4a2a_4326_bcef_4126b6ce06d4" at bounding box center [173, 201] width 67 height 4
click at [280, 69] on div at bounding box center [212, 184] width 425 height 369
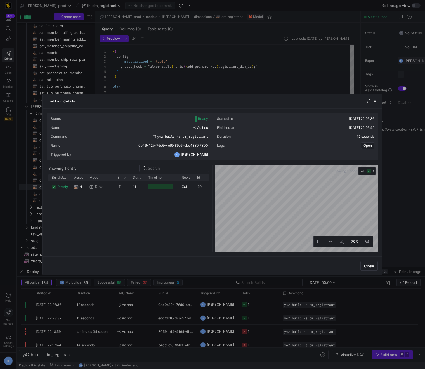
click at [280, 69] on div at bounding box center [212, 184] width 425 height 369
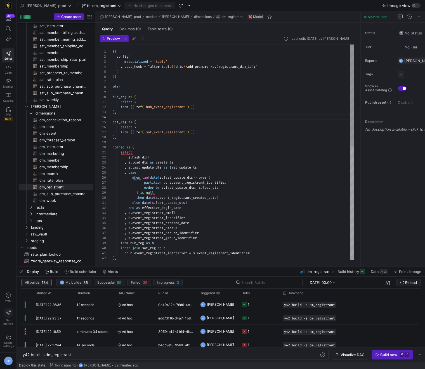
scroll to position [15, 0]
click at [210, 115] on div "from hub_reg as h inner join sat_reg as s on h . event_registrant_identifier = …" at bounding box center [233, 273] width 241 height 458
click at [91, 7] on span "th-dm_registrant" at bounding box center [102, 5] width 30 height 4
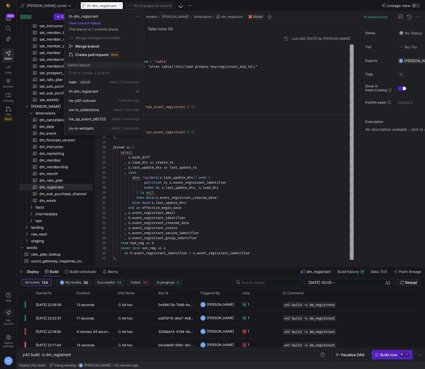
click at [91, 7] on div at bounding box center [212, 184] width 425 height 369
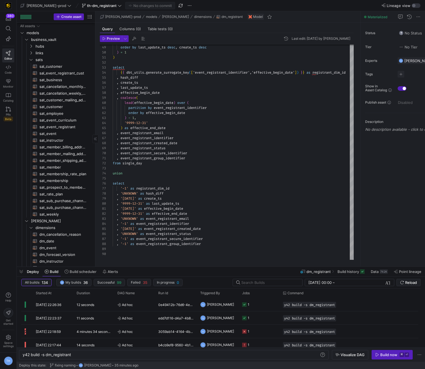
scroll to position [112, 0]
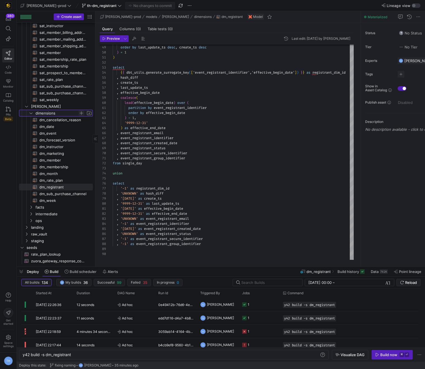
click at [80, 113] on span "Press SPACE to select this row." at bounding box center [82, 113] width 6 height 6
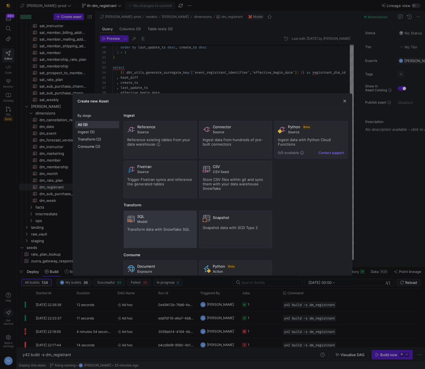
click at [153, 220] on span "Model" at bounding box center [165, 222] width 56 height 4
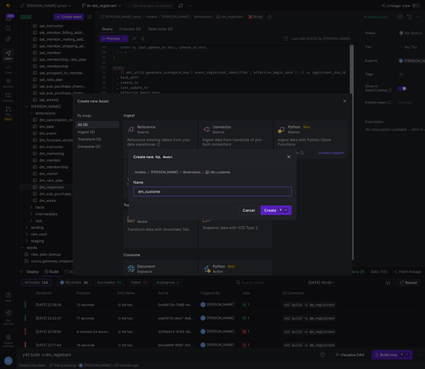
type input "dm_customer"
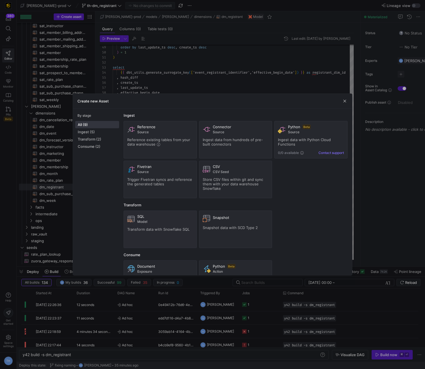
type textarea "y42 build -s dm_customer"
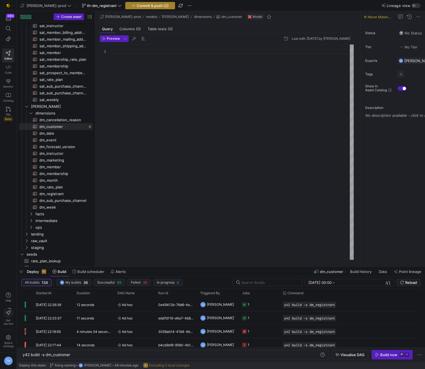
click at [137, 4] on span "Commit & push (2)" at bounding box center [153, 5] width 32 height 4
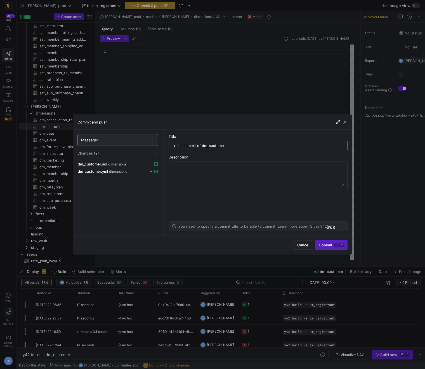
type input "initial commit of dm_customer"
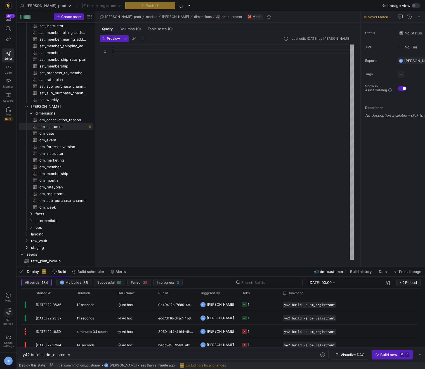
click at [130, 59] on div at bounding box center [233, 151] width 241 height 215
click at [156, 65] on div at bounding box center [233, 151] width 241 height 215
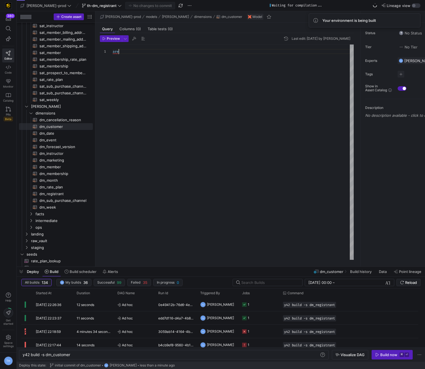
scroll to position [0, 4]
type textarea "a"
type textarea "bbb"
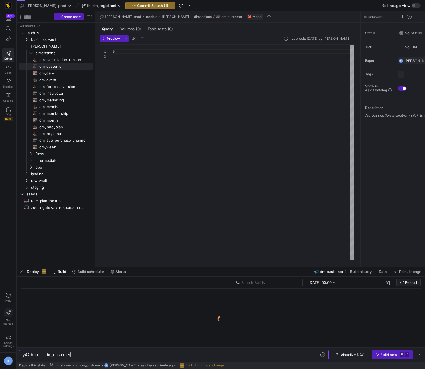
scroll to position [5, 0]
click at [140, 52] on div "b" at bounding box center [233, 151] width 241 height 215
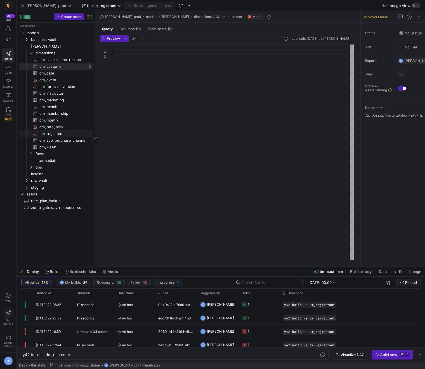
click at [63, 130] on span "dm_registrant​​​​​​​​​​" at bounding box center [62, 133] width 47 height 6
type textarea "y42 build -s dm_registrant"
type textarea "{{ config( materialized = 'table' , post_hook = "alter table {{ this }} add pri…"
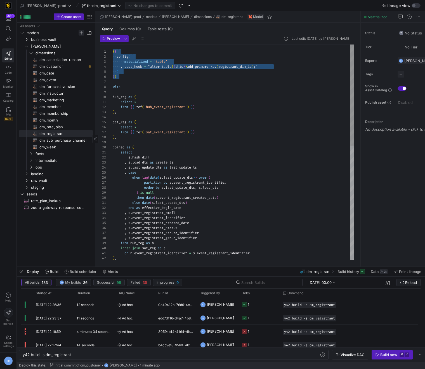
drag, startPoint x: 144, startPoint y: 77, endPoint x: 81, endPoint y: 33, distance: 77.2
click at [113, 44] on div "{ { config ( materialized = 'table' , post_hook = "alter table { { this } } add…" at bounding box center [233, 273] width 241 height 458
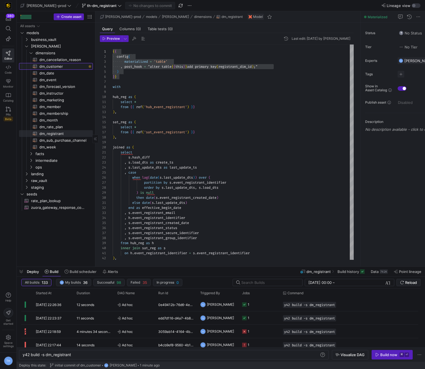
click at [52, 68] on span "dm_customer​​​​​​​​​​" at bounding box center [62, 66] width 47 height 6
type textarea "y42 build -s dm_customer"
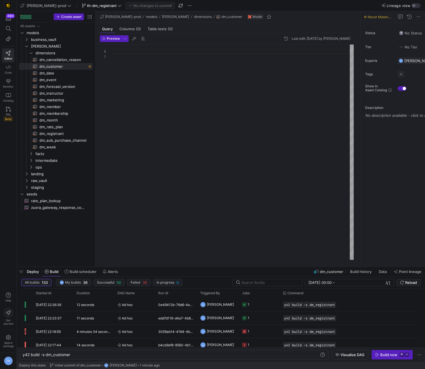
scroll to position [5, 0]
click at [145, 58] on div at bounding box center [233, 151] width 241 height 215
click at [142, 54] on div at bounding box center [233, 151] width 241 height 215
click at [142, 93] on div "{ { config ( materialized = 'table' , post_hook = "alter table { { this } } add…" at bounding box center [233, 151] width 241 height 215
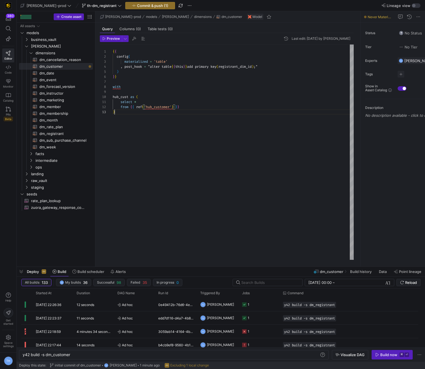
scroll to position [10, 2]
click at [187, 127] on div "{ { config ( materialized = 'table' , post_hook = "alter table { { this } } add…" at bounding box center [233, 151] width 241 height 215
click at [150, 132] on div "{ { config ( materialized = 'table' , post_hook = "alter table { { this } } add…" at bounding box center [233, 151] width 241 height 215
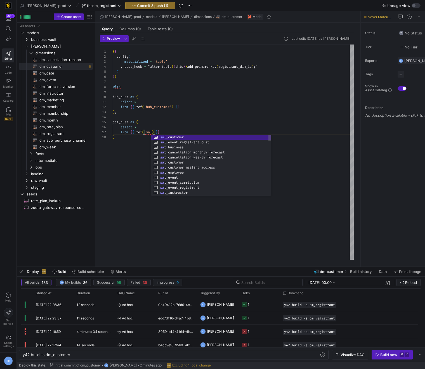
scroll to position [30, 40]
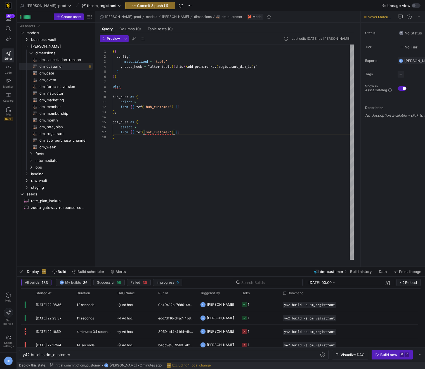
click at [193, 130] on div "{ { config ( materialized = 'table' , post_hook = "alter table { { this } } add…" at bounding box center [233, 151] width 241 height 215
click at [191, 134] on div "{ { config ( materialized = 'table' , post_hook = "alter table { { this } } add…" at bounding box center [233, 151] width 241 height 215
click at [189, 141] on div "{ { config ( materialized = 'table' , post_hook = "alter table { { this } } add…" at bounding box center [233, 151] width 241 height 215
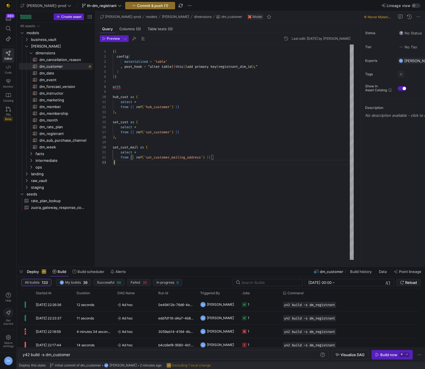
click at [210, 163] on div "{ { config ( materialized = 'table' , post_hook = "alter table { { this } } add…" at bounding box center [233, 151] width 241 height 215
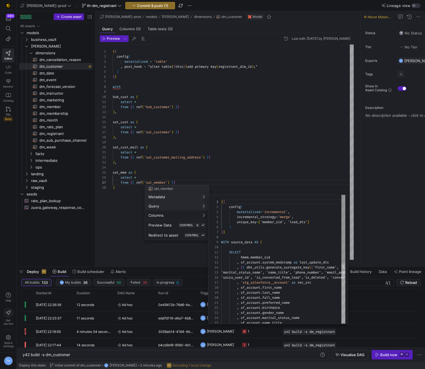
scroll to position [50, 0]
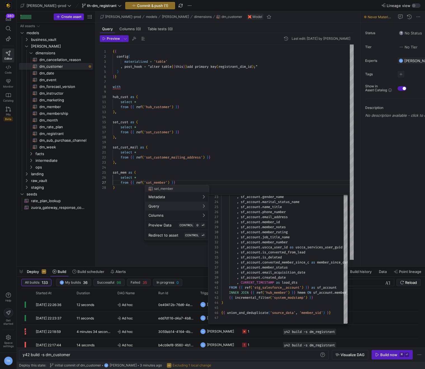
click at [197, 183] on div at bounding box center [212, 184] width 425 height 369
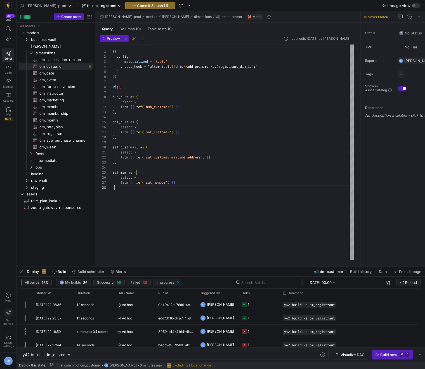
click at [189, 189] on div "{ { config ( materialized = 'table' , post_hook = "alter table { { this } } add…" at bounding box center [233, 151] width 241 height 215
click at [216, 239] on div "{ { config ( materialized = 'table' , post_hook = "alter table { { this } } add…" at bounding box center [233, 151] width 241 height 215
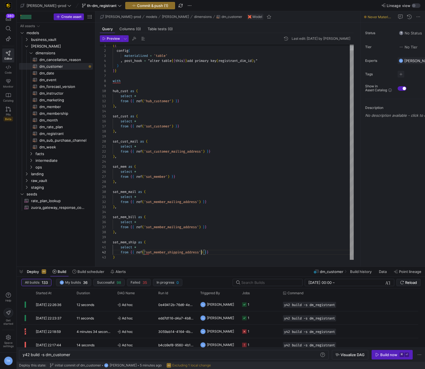
scroll to position [5, 89]
click at [162, 256] on div "{ { config ( materialized = 'table' , post_hook = "alter table { { this } } add…" at bounding box center [233, 149] width 241 height 221
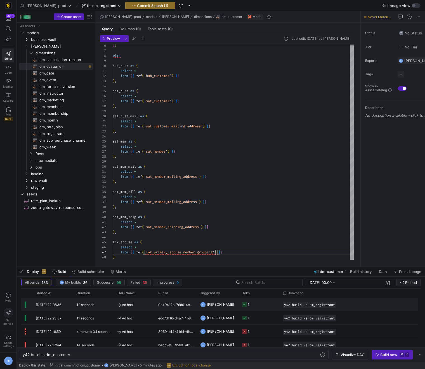
scroll to position [30, 103]
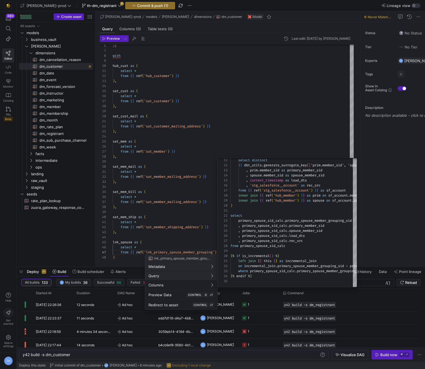
click at [229, 114] on div at bounding box center [212, 184] width 425 height 369
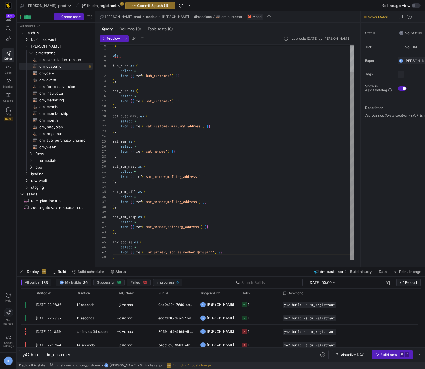
scroll to position [5, 100]
click at [217, 124] on div "} } with hub_cust as ( select * from { { ref ( 'hub_customer' ) } } ) , sat_cus…" at bounding box center [233, 136] width 241 height 246
click at [125, 258] on div "} } with hub_cust as ( select * from { { ref ( 'hub_customer' ) } } ) , sat_cus…" at bounding box center [233, 136] width 241 height 246
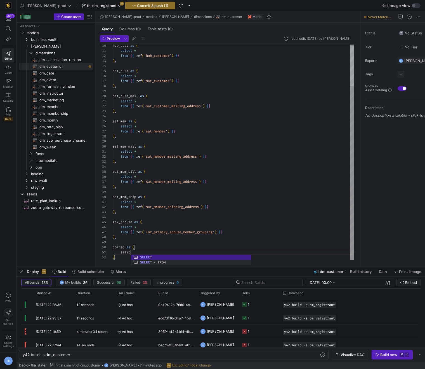
scroll to position [0, 22]
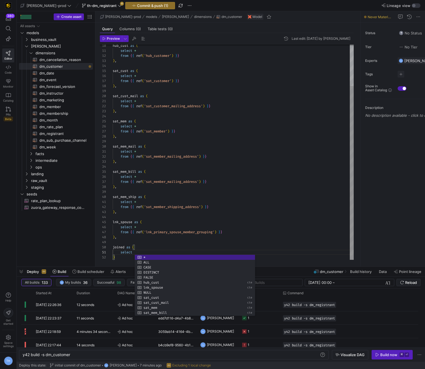
type textarea "select )"
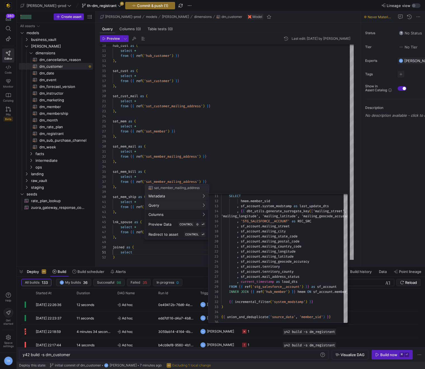
click at [130, 253] on div at bounding box center [212, 184] width 425 height 369
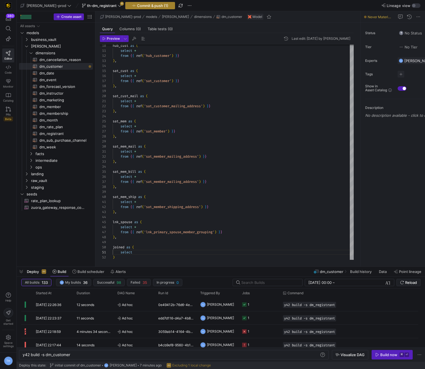
click at [137, 5] on span "Commit & push (1)" at bounding box center [152, 5] width 31 height 4
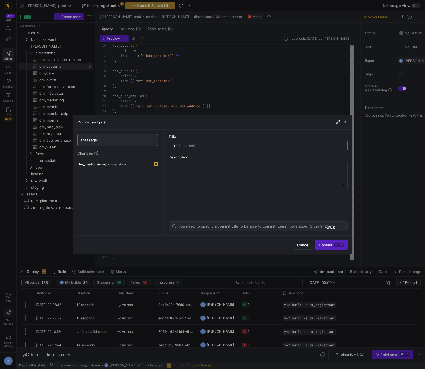
type input "initial commit"
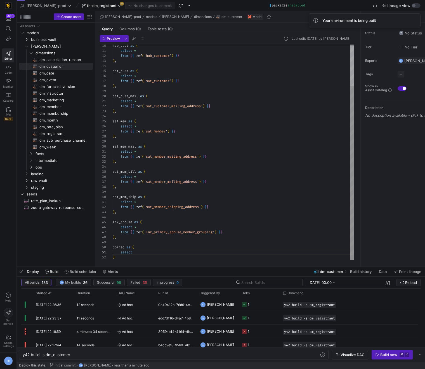
click at [189, 249] on div "hub_cust as ( select * from { { ref ( 'hub_customer' ) } } ) , sat_cust as ( se…" at bounding box center [233, 126] width 241 height 266
click at [118, 4] on icon at bounding box center [120, 6] width 4 height 4
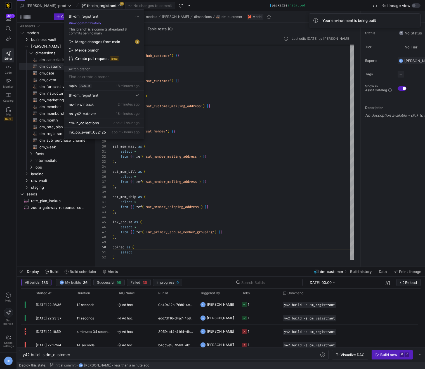
click at [102, 40] on span "Merge changes from main" at bounding box center [97, 41] width 45 height 4
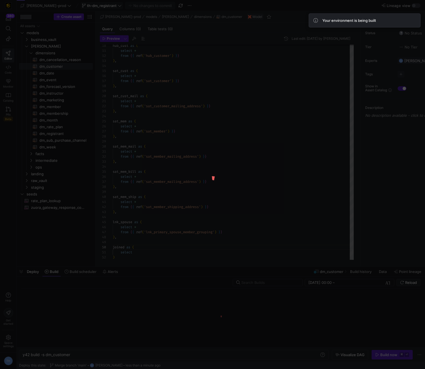
type textarea "{{ config( materialized = 'table' , post_hook = "alter table {{ this }} add pri…"
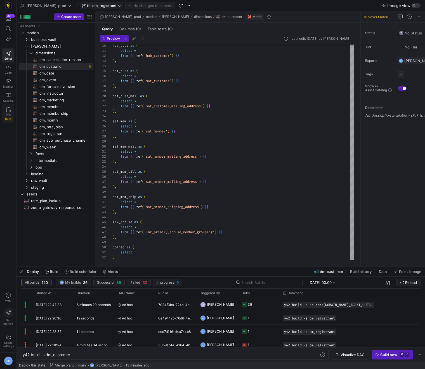
click at [8, 111] on icon at bounding box center [8, 109] width 5 height 5
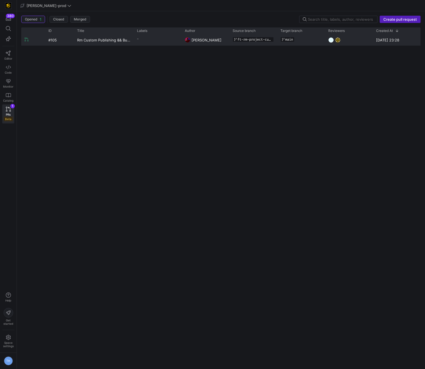
click at [135, 45] on div "-" at bounding box center [158, 39] width 48 height 11
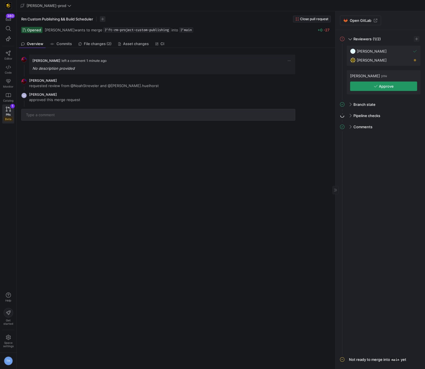
click at [388, 83] on span "button" at bounding box center [384, 86] width 67 height 9
click at [96, 42] on span "File changes (2)" at bounding box center [104, 44] width 28 height 4
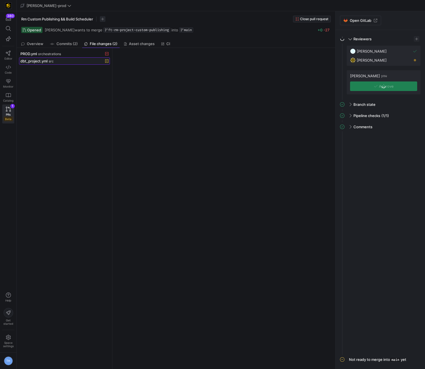
click at [56, 61] on div "dbt_project.yml src" at bounding box center [58, 61] width 76 height 4
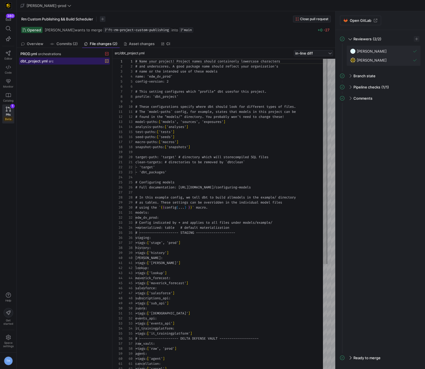
scroll to position [50, 0]
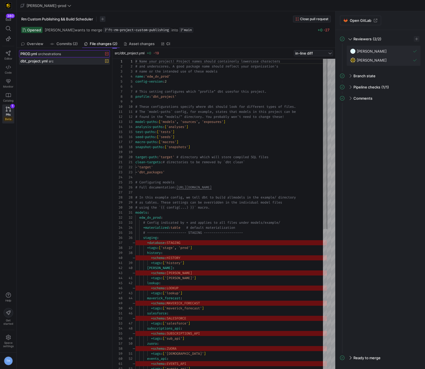
click at [71, 51] on span at bounding box center [64, 53] width 90 height 7
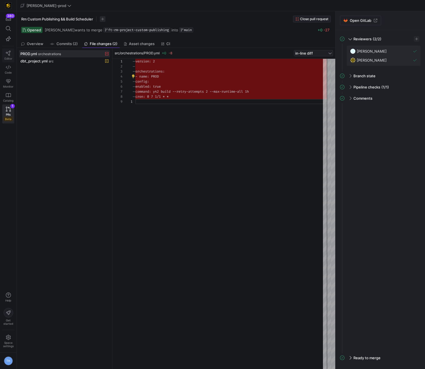
click at [9, 51] on icon at bounding box center [8, 53] width 5 height 5
